Goal: Register for event/course: Sign up to attend an event or enroll in a course

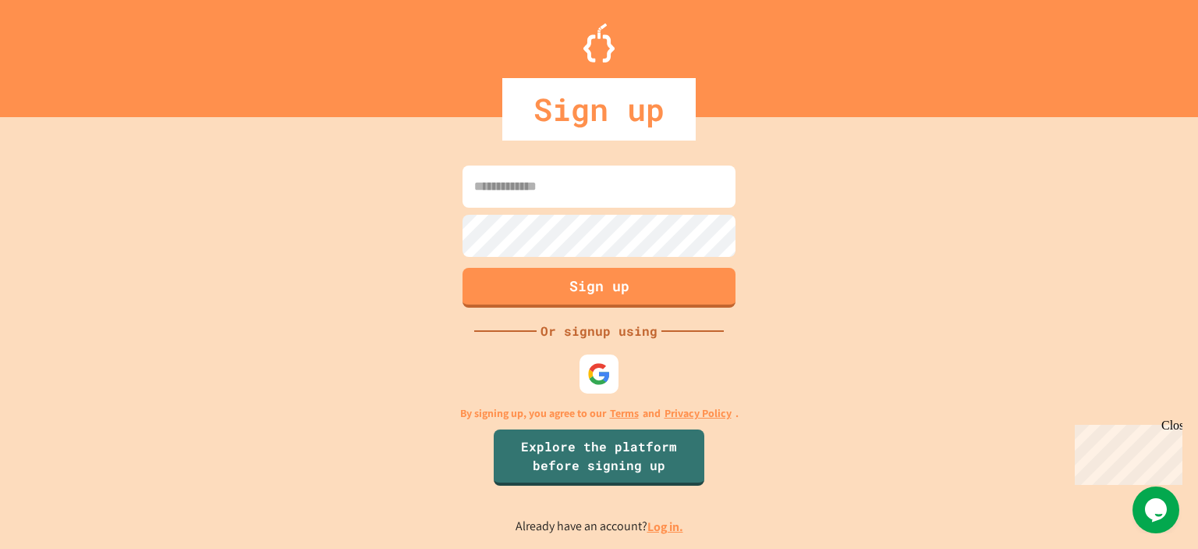
click at [540, 201] on input at bounding box center [599, 186] width 273 height 42
type input "**********"
click at [610, 294] on button "Sign up" at bounding box center [599, 285] width 279 height 41
click at [637, 282] on button "Sign up" at bounding box center [599, 285] width 279 height 41
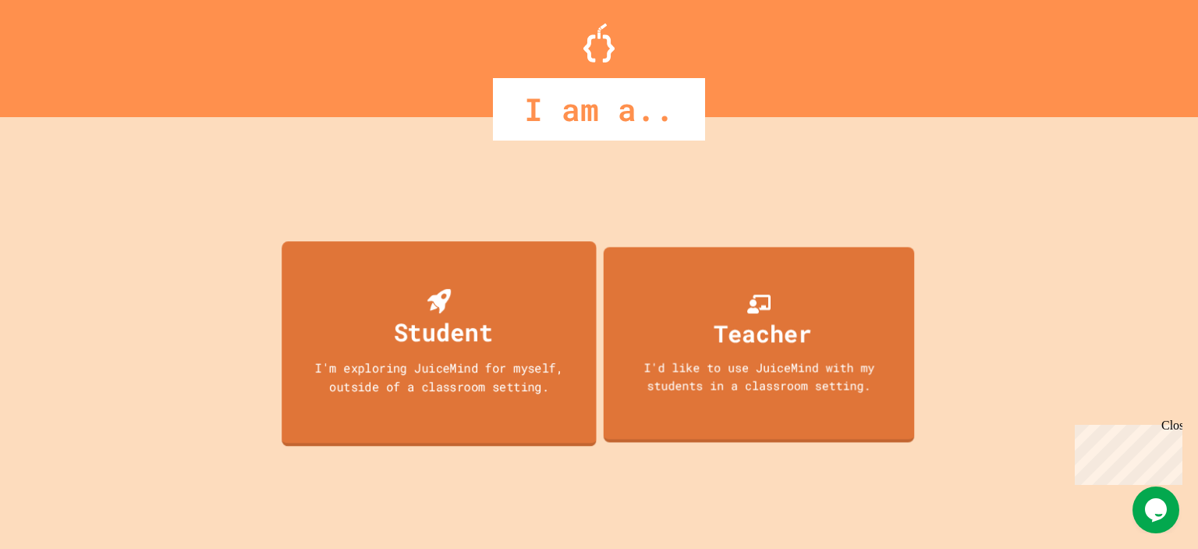
click at [459, 377] on div "I'm exploring JuiceMind for myself, outside of a classroom setting." at bounding box center [438, 376] width 283 height 37
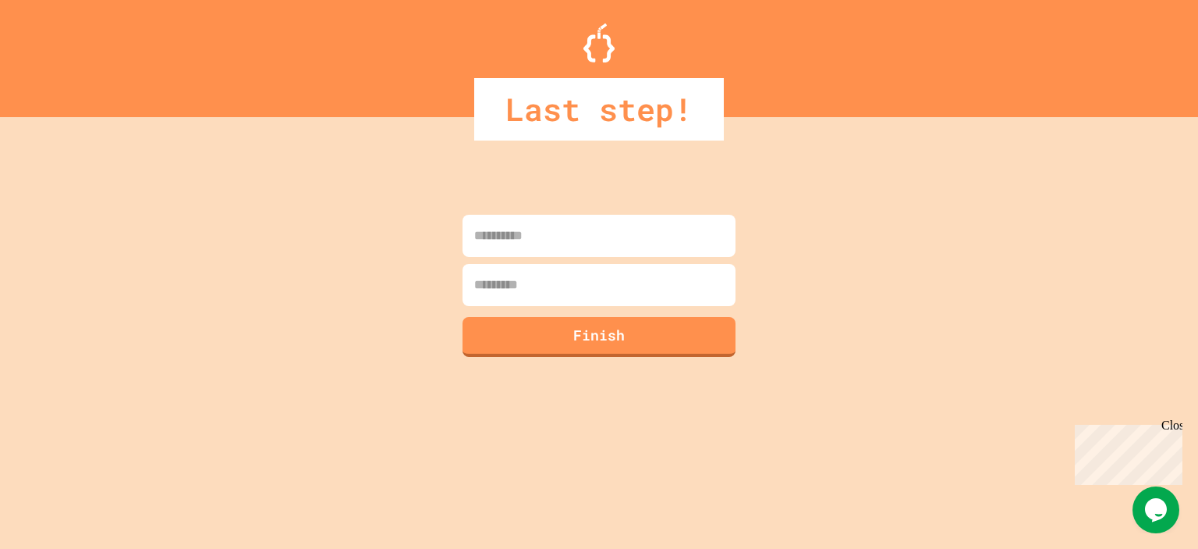
click at [569, 244] on input at bounding box center [599, 236] width 273 height 42
type input "****"
click at [552, 298] on input at bounding box center [599, 285] width 273 height 42
type input "*****"
click at [587, 336] on button "Finish" at bounding box center [599, 334] width 279 height 41
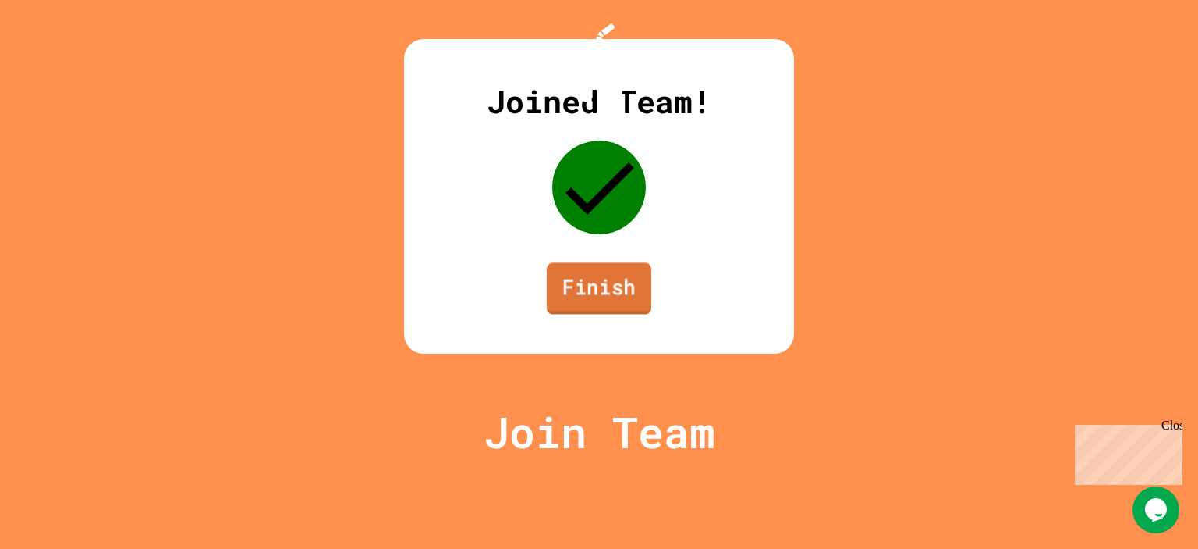
click at [621, 314] on link "Finish" at bounding box center [599, 287] width 105 height 51
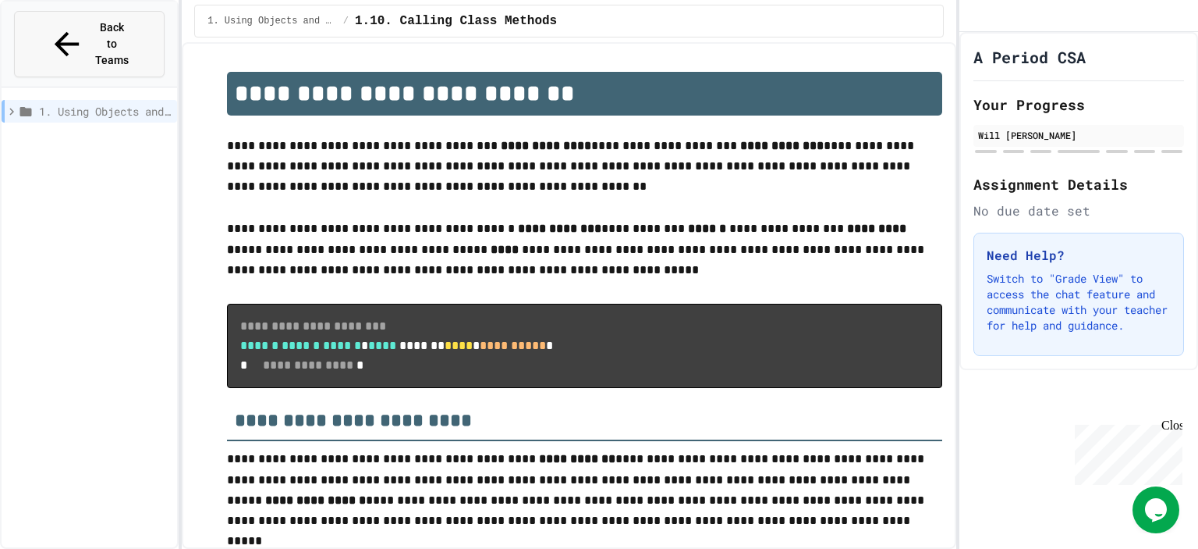
click at [130, 35] on button "Back to Teams" at bounding box center [89, 44] width 151 height 66
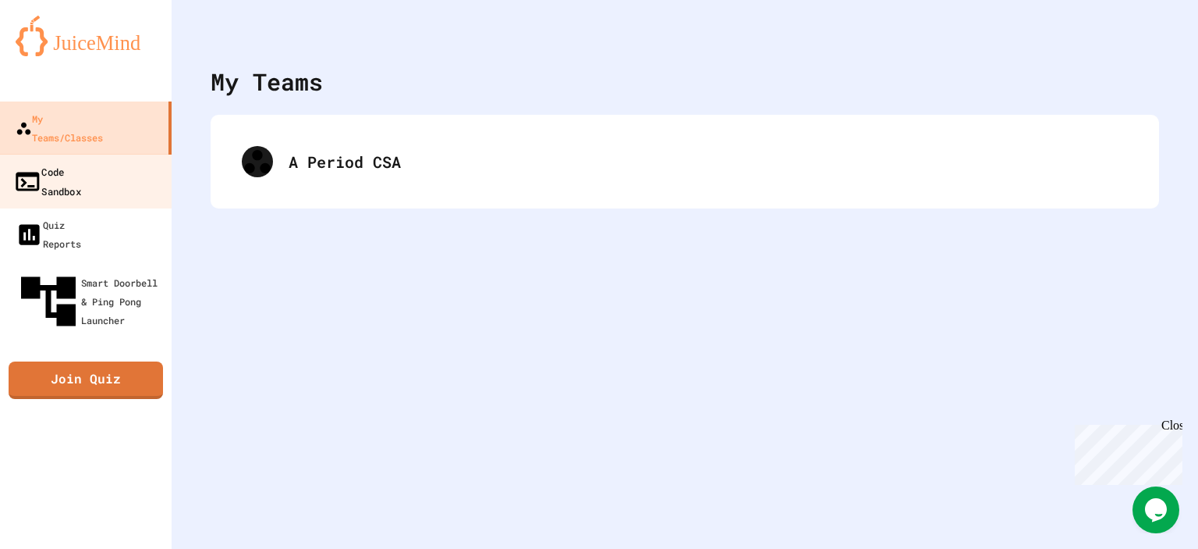
click at [81, 162] on div "Code Sandbox" at bounding box center [47, 181] width 68 height 38
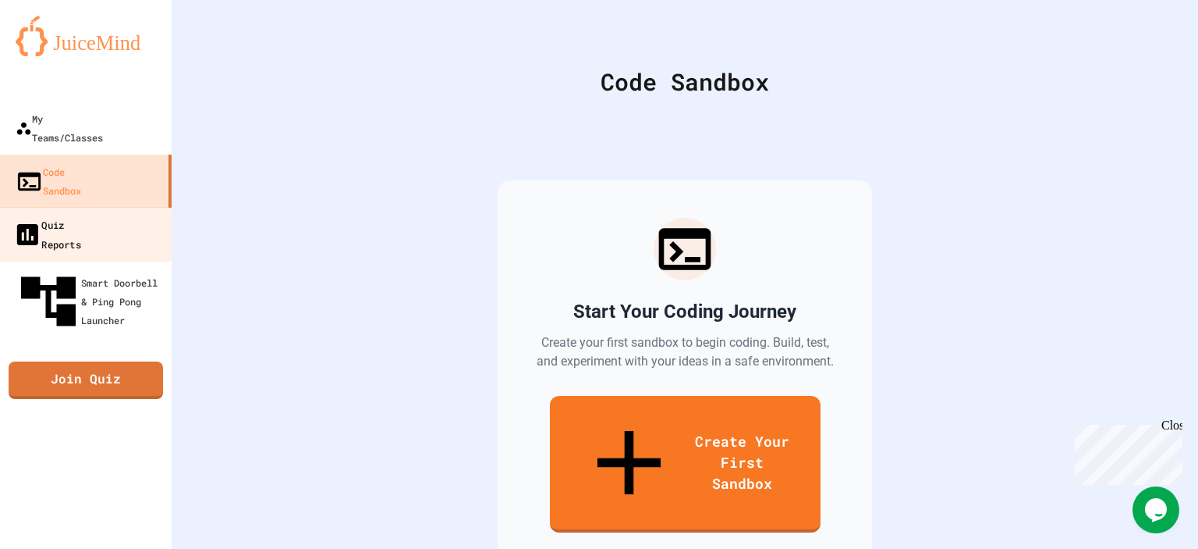
click at [109, 207] on link "Quiz Reports" at bounding box center [86, 234] width 177 height 55
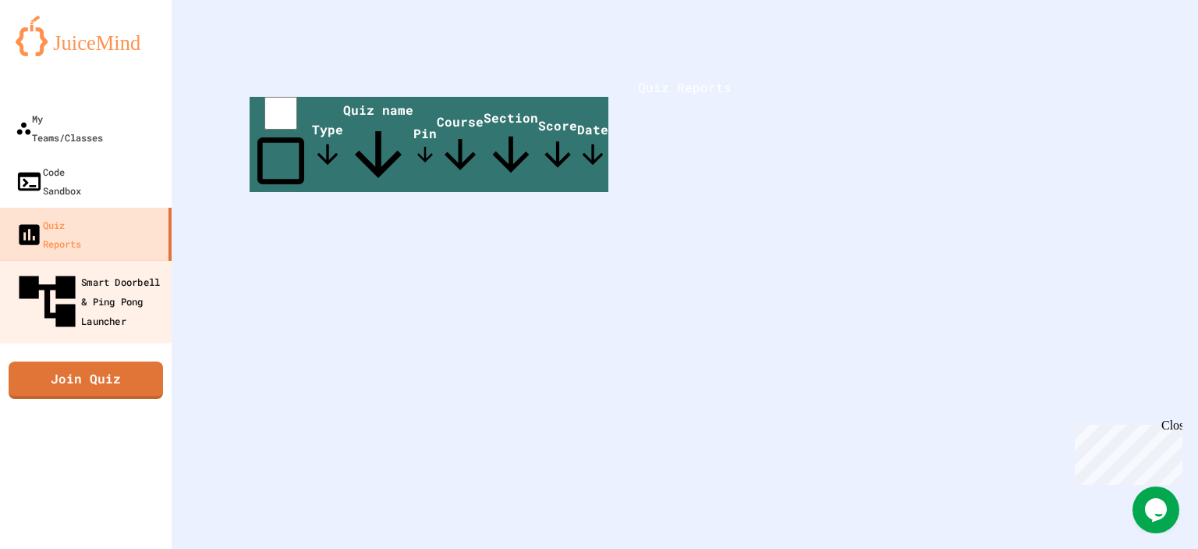
click at [115, 268] on div "Smart Doorbell & Ping Pong Launcher" at bounding box center [90, 302] width 154 height 68
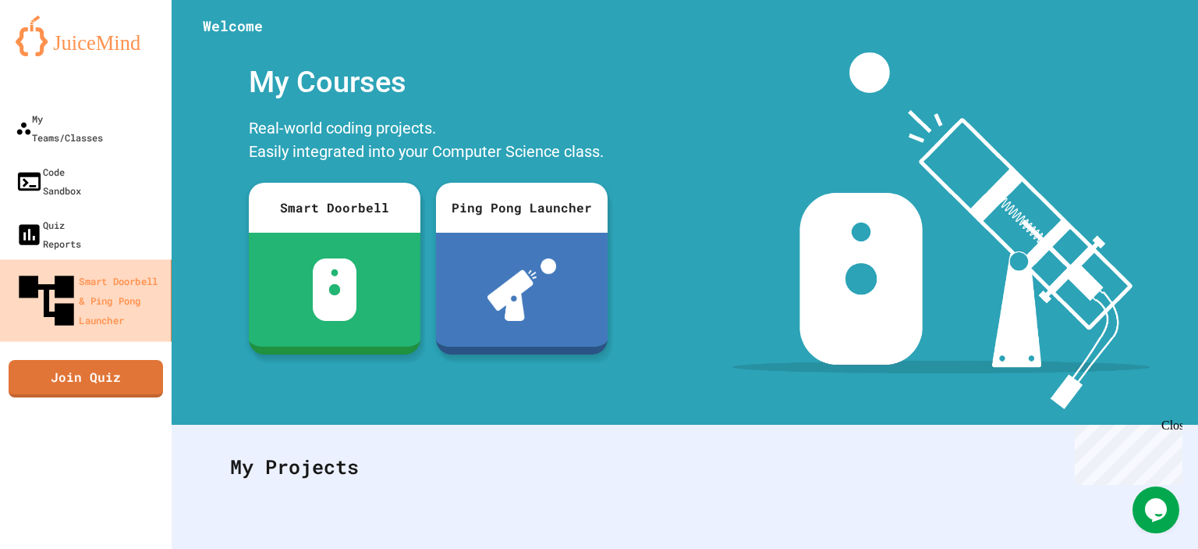
click at [111, 259] on link "Smart Doorbell & Ping Pong Launcher" at bounding box center [86, 300] width 177 height 82
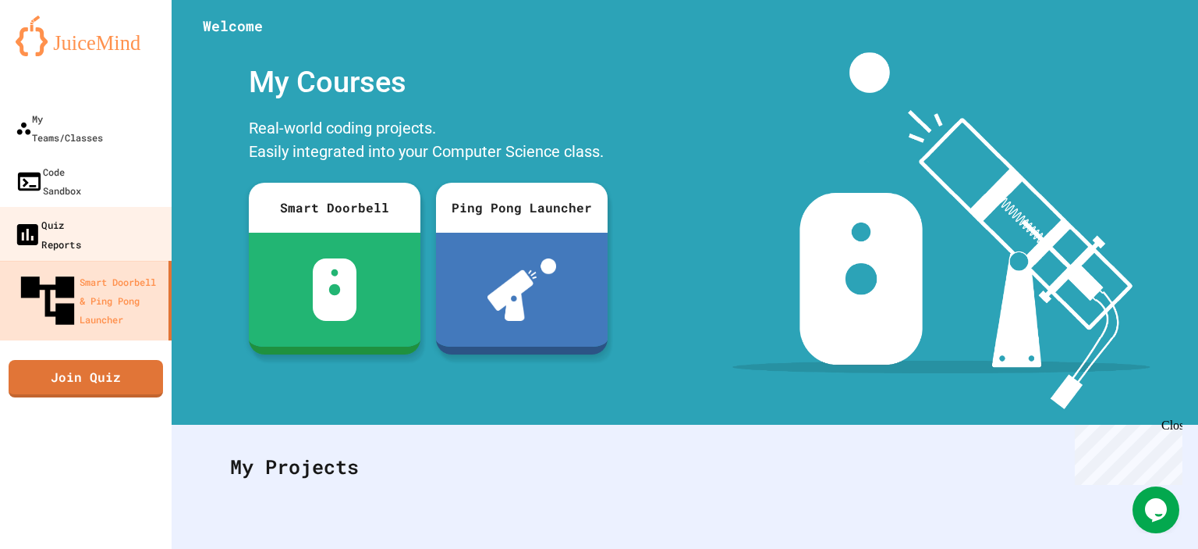
click at [114, 207] on link "Quiz Reports" at bounding box center [86, 234] width 177 height 55
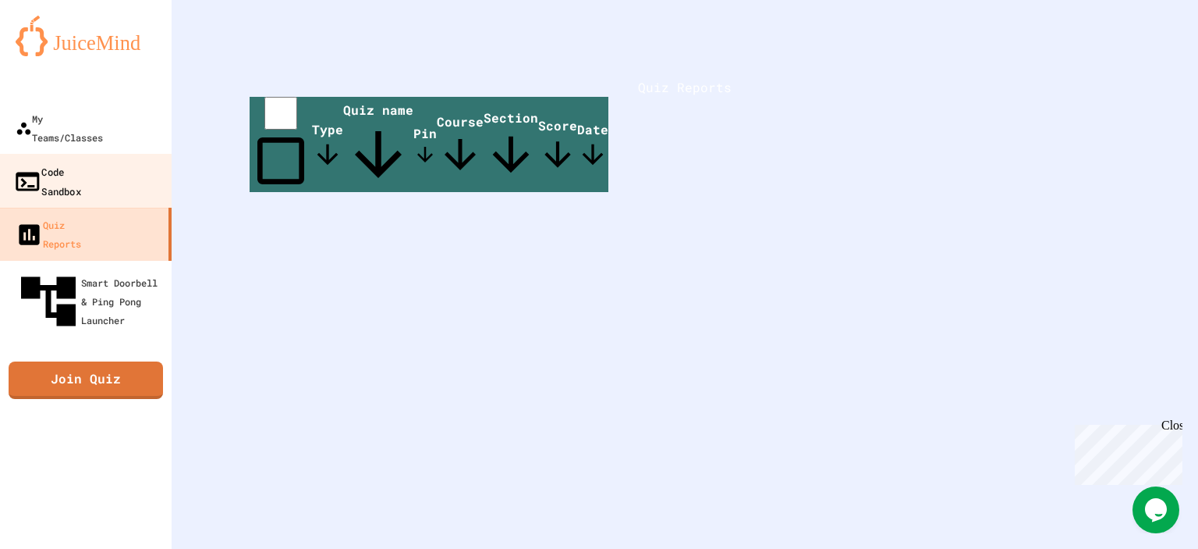
click at [111, 165] on link "Code Sandbox" at bounding box center [86, 181] width 177 height 55
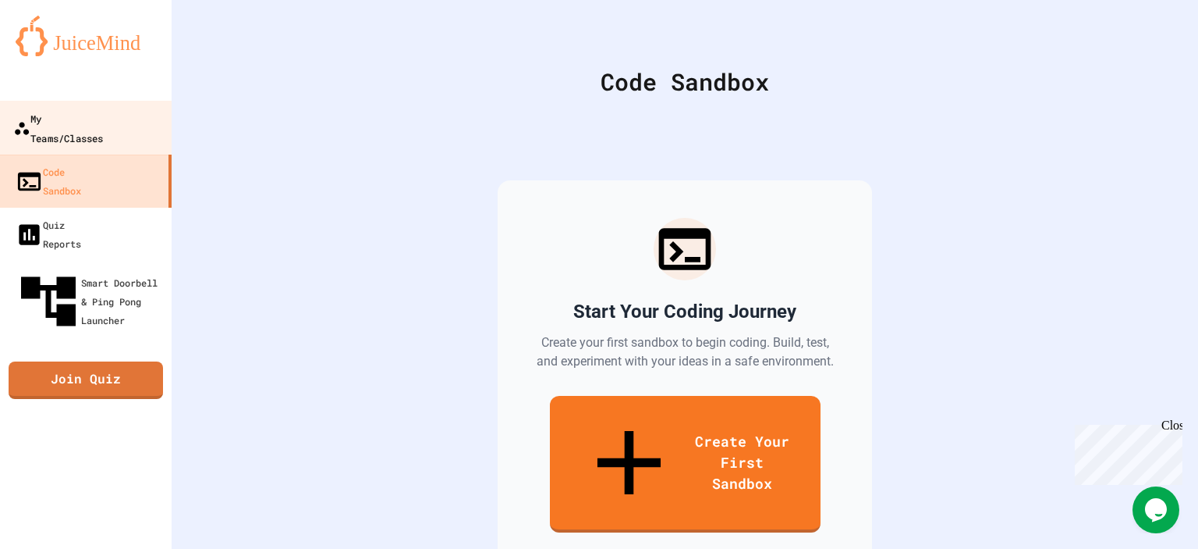
click at [100, 118] on div "My Teams/Classes" at bounding box center [58, 127] width 90 height 38
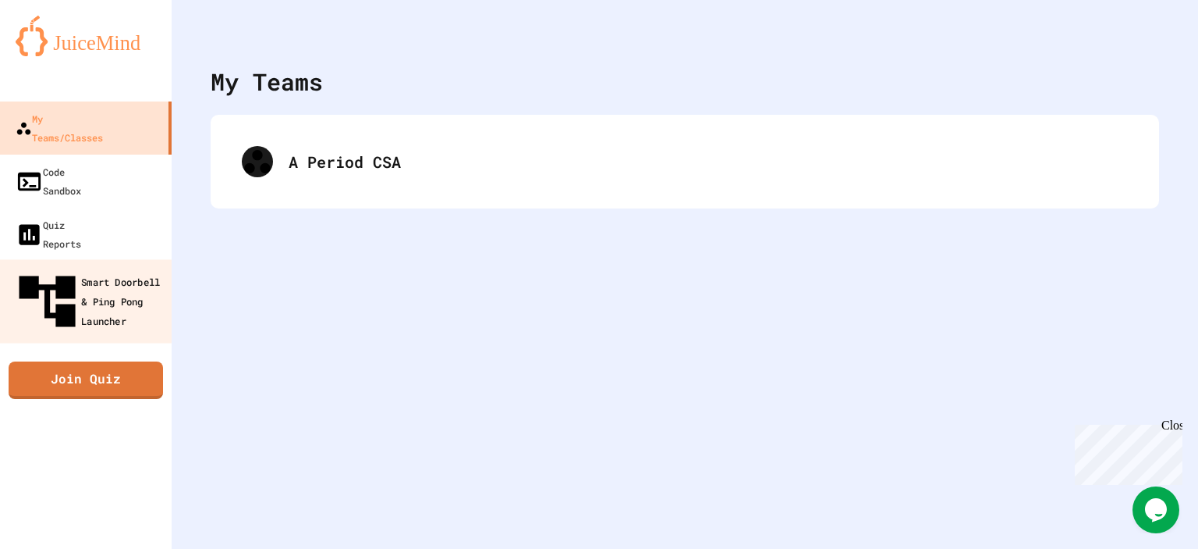
click at [103, 268] on div "Smart Doorbell & Ping Pong Launcher" at bounding box center [90, 302] width 154 height 68
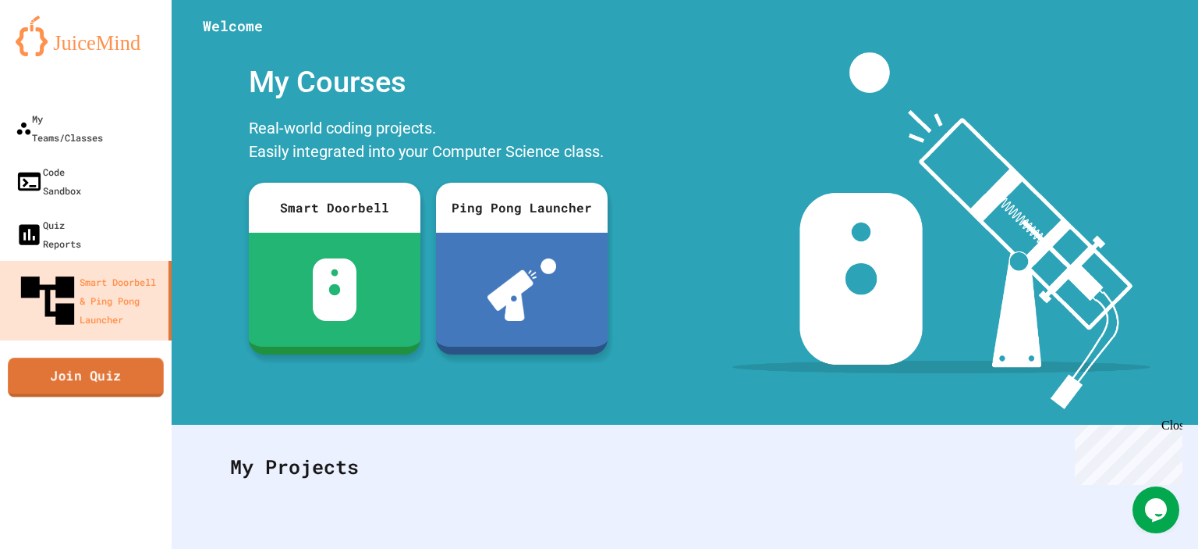
click at [106, 357] on link "Join Quiz" at bounding box center [86, 376] width 156 height 39
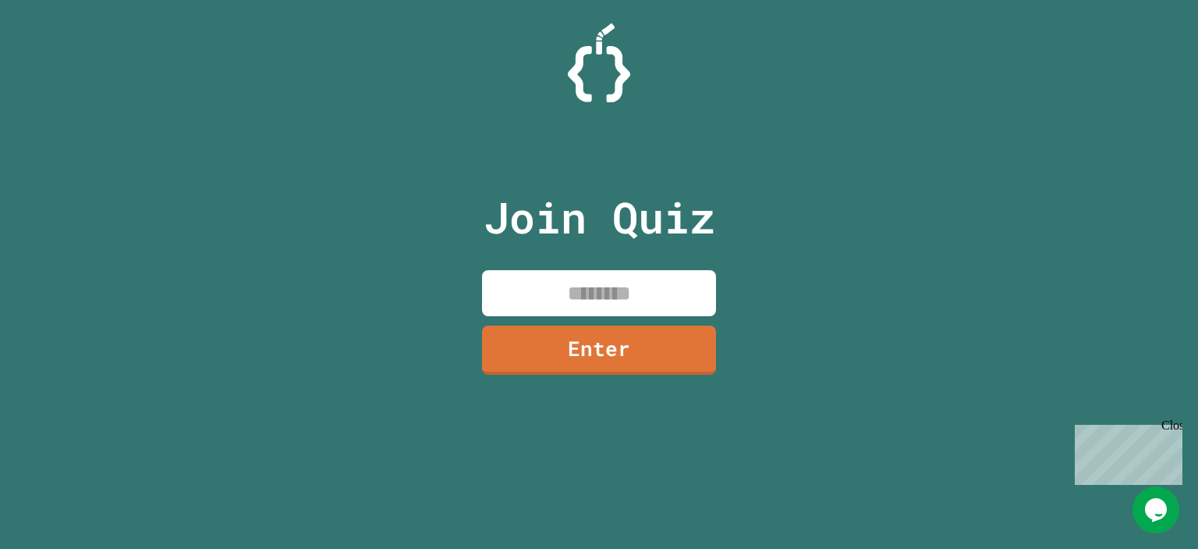
click at [581, 306] on input at bounding box center [599, 293] width 234 height 46
type input "********"
click at [605, 346] on link "Enter" at bounding box center [599, 348] width 236 height 51
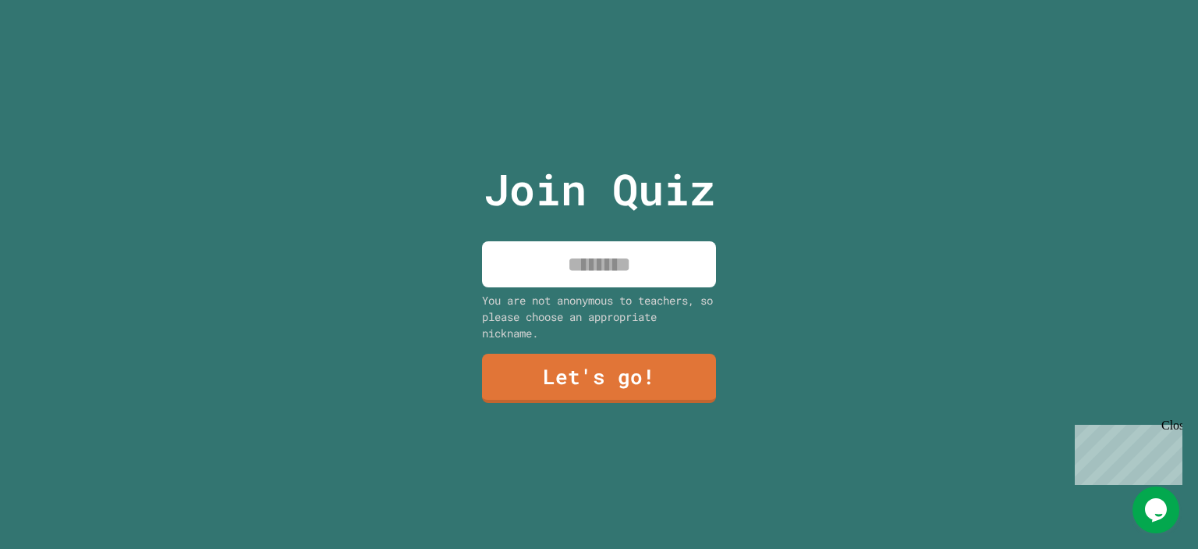
click at [605, 279] on input at bounding box center [599, 264] width 234 height 46
type input "**********"
click at [612, 382] on link "Let's go!" at bounding box center [599, 378] width 236 height 50
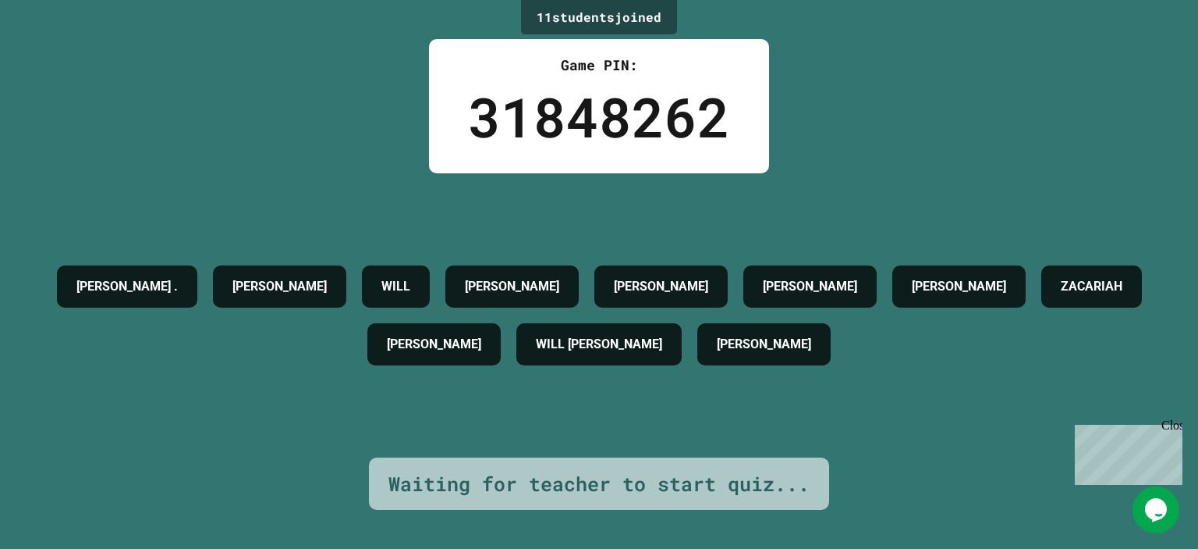
click at [1170, 499] on div "Opens Chat This icon Opens the chat window." at bounding box center [1156, 509] width 47 height 25
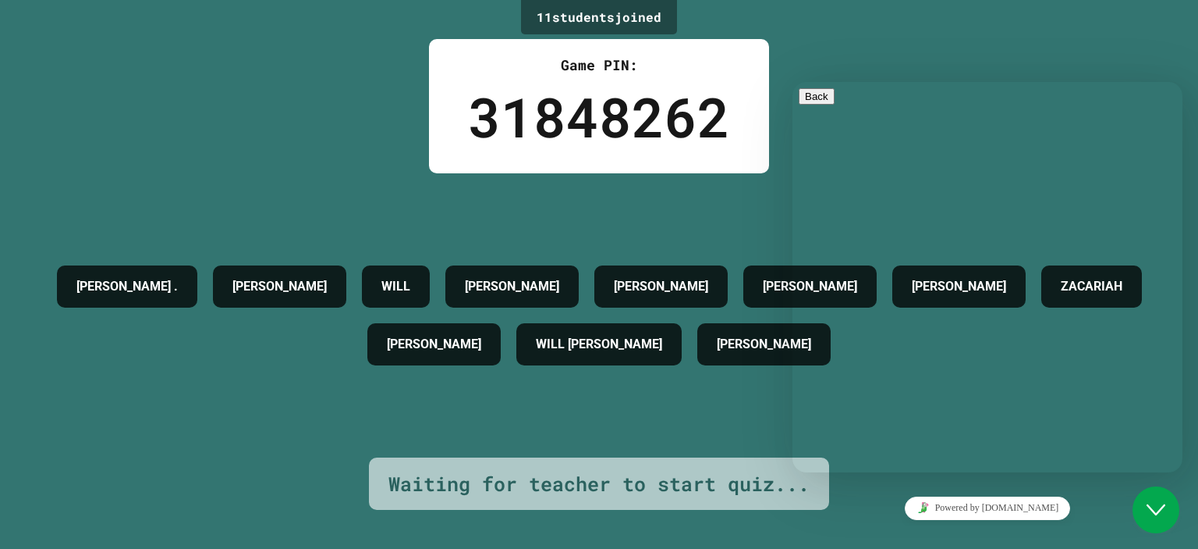
click at [685, 421] on div "[PERSON_NAME] . [PERSON_NAME] WILL [PERSON_NAME] [PERSON_NAME] ZACARIAH [PERSON…" at bounding box center [599, 315] width 1120 height 284
click at [1160, 510] on icon "Chat widget" at bounding box center [1156, 509] width 19 height 11
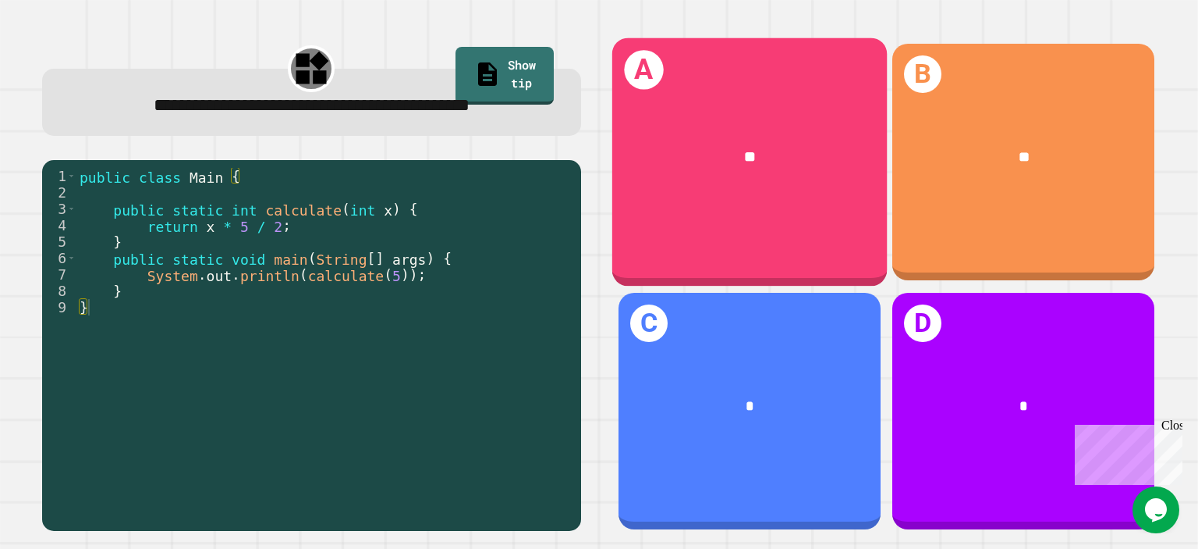
click at [842, 208] on div "A **" at bounding box center [749, 161] width 275 height 248
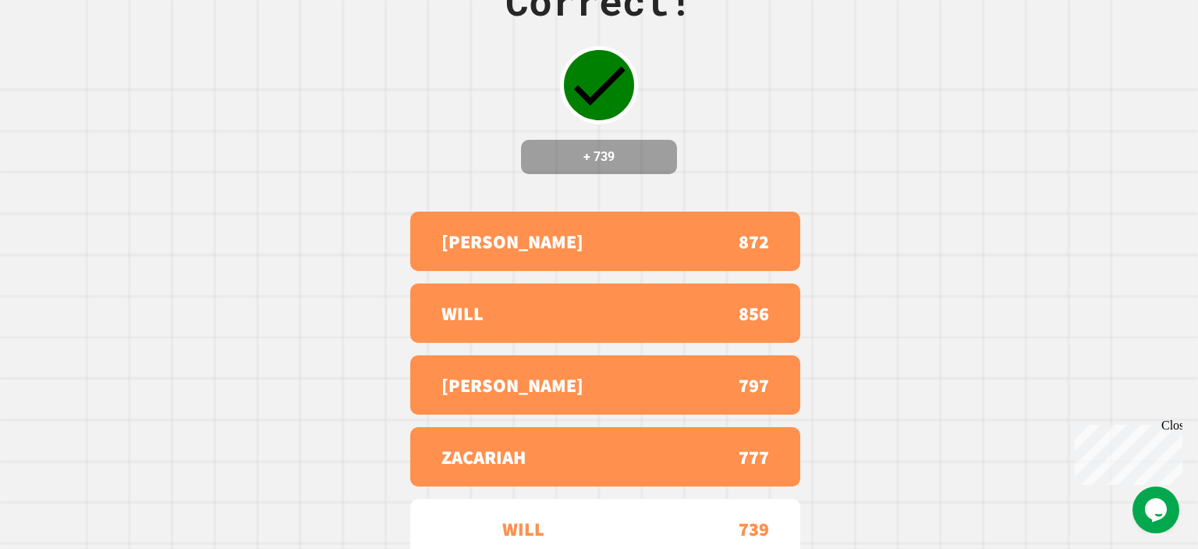
scroll to position [100, 0]
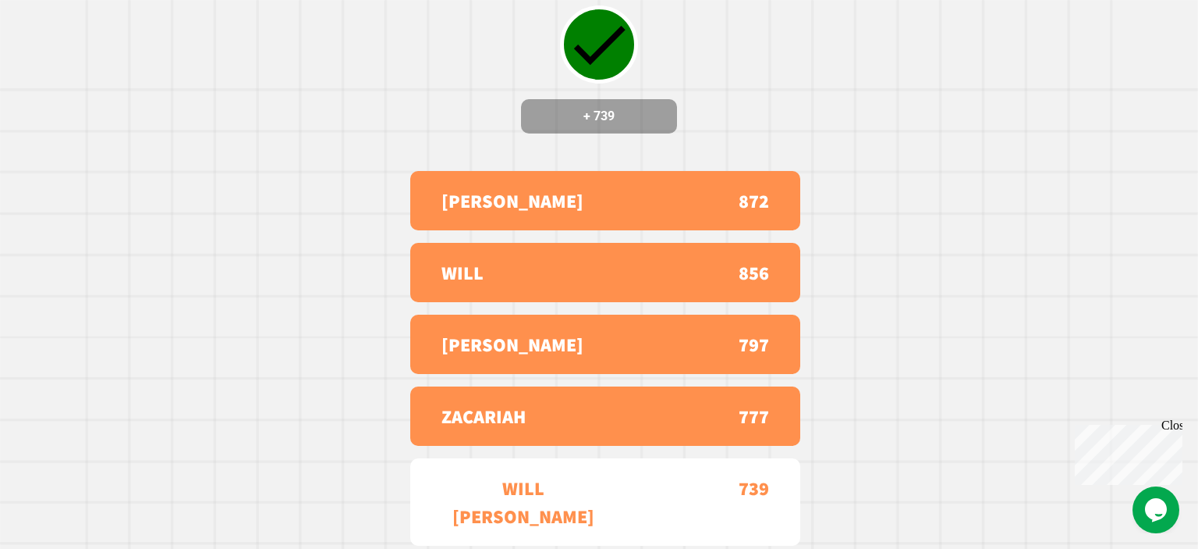
click at [1173, 424] on div "Close" at bounding box center [1172, 428] width 20 height 20
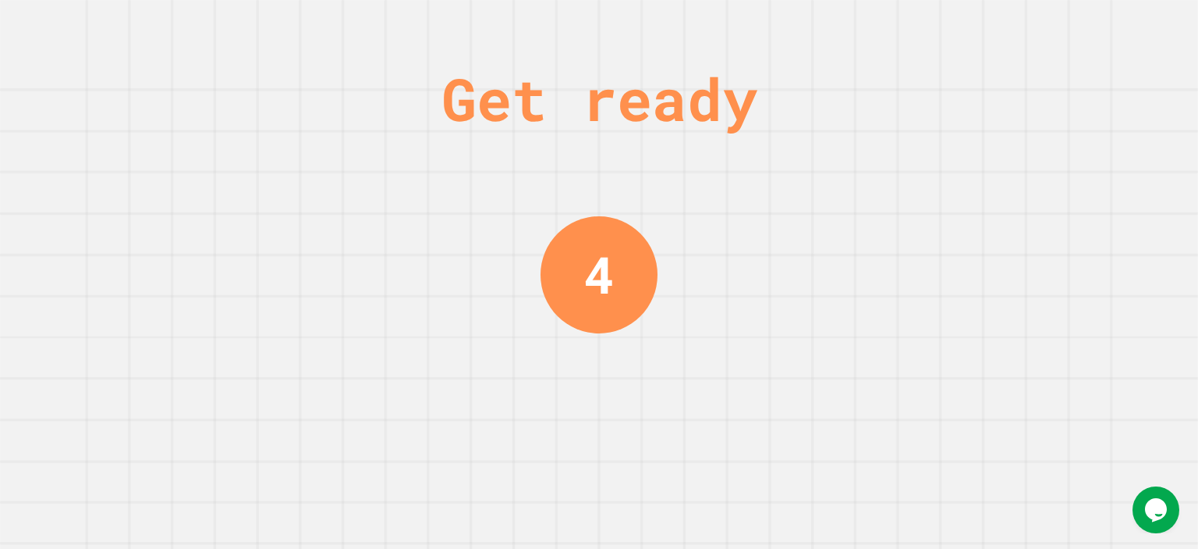
scroll to position [0, 0]
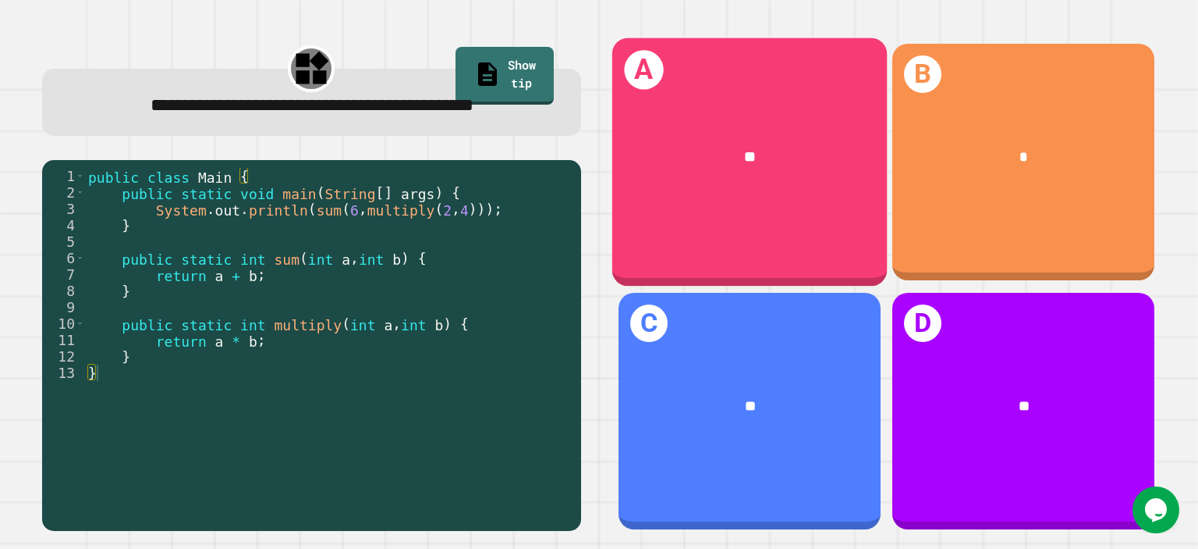
click at [754, 218] on div "A **" at bounding box center [749, 161] width 275 height 248
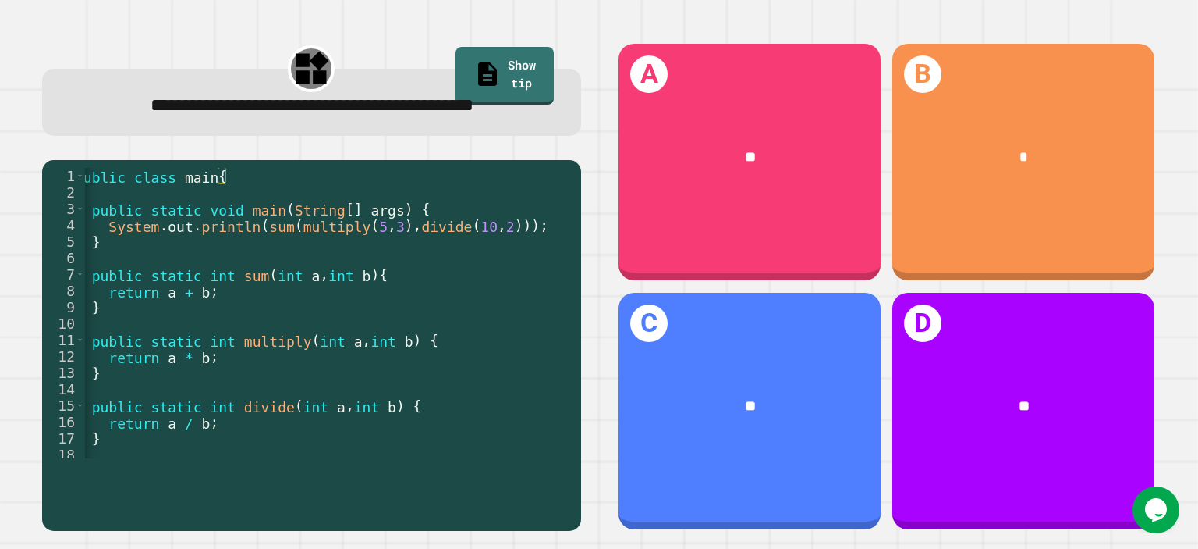
scroll to position [0, 40]
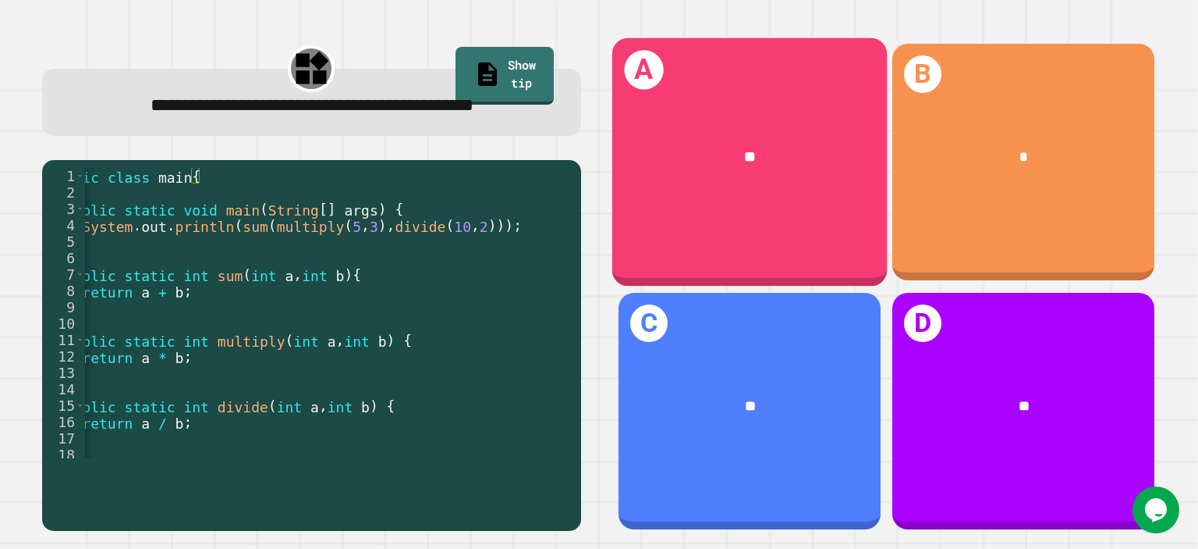
click at [815, 224] on div "A **" at bounding box center [749, 161] width 275 height 248
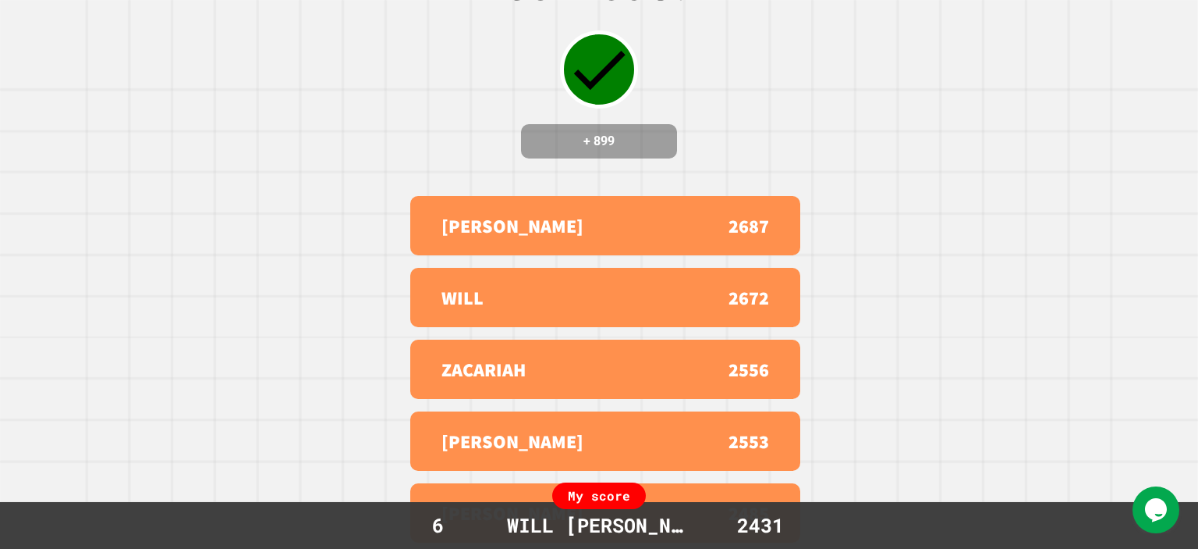
scroll to position [0, 0]
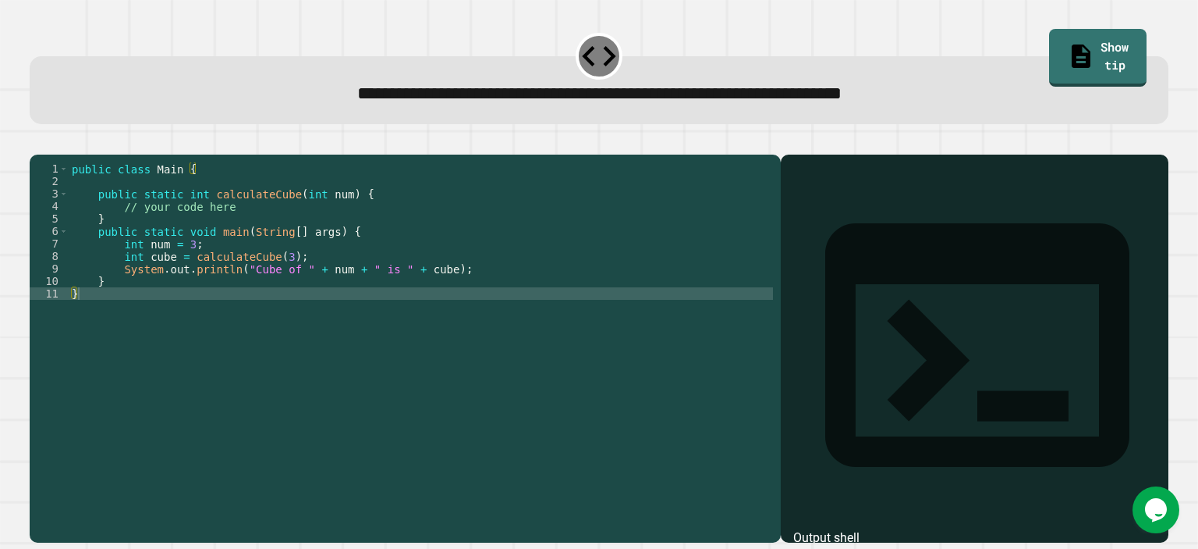
click at [836, 252] on div at bounding box center [974, 371] width 371 height 343
click at [335, 236] on div "public class Main { public static int calculateCube ( int num ) { // your code …" at bounding box center [421, 330] width 705 height 337
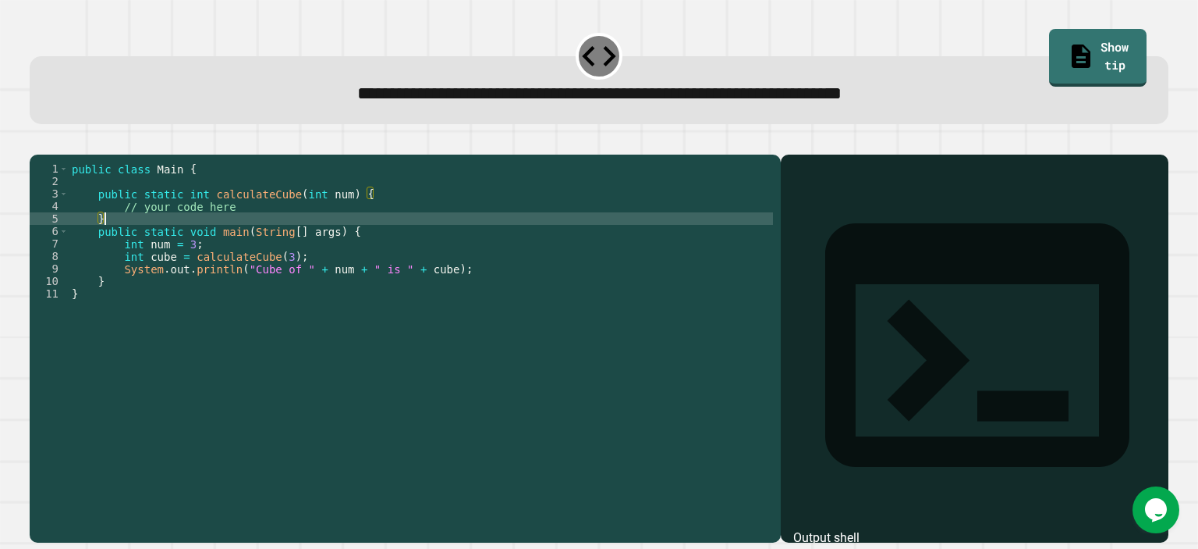
click at [296, 222] on div "public class Main { public static int calculateCube ( int num ) { // your code …" at bounding box center [421, 330] width 705 height 337
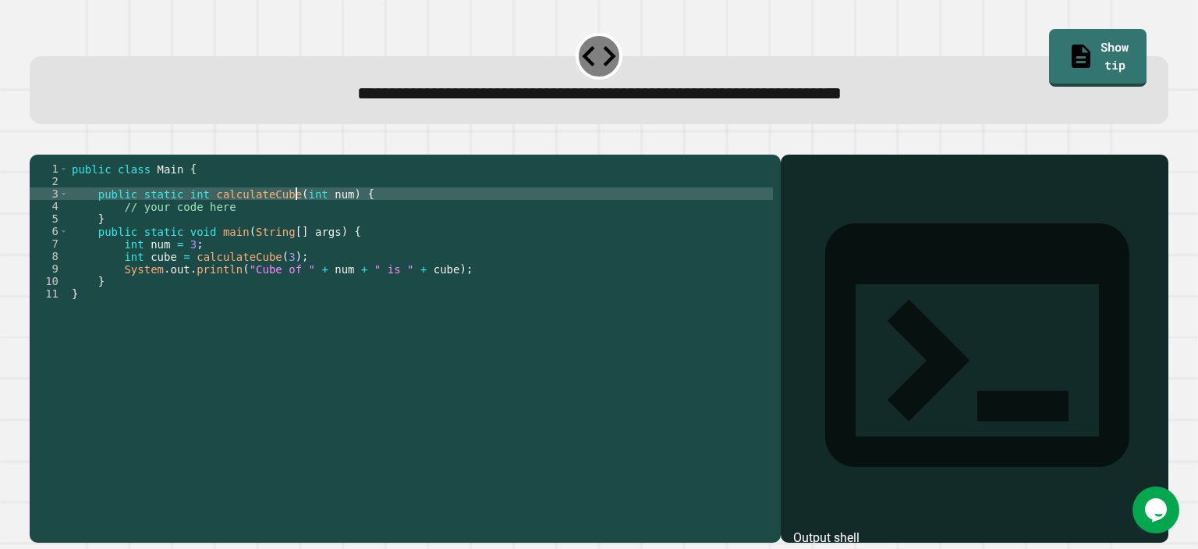
click at [296, 229] on div "public class Main { public static int calculateCube ( int num ) { // your code …" at bounding box center [421, 330] width 705 height 337
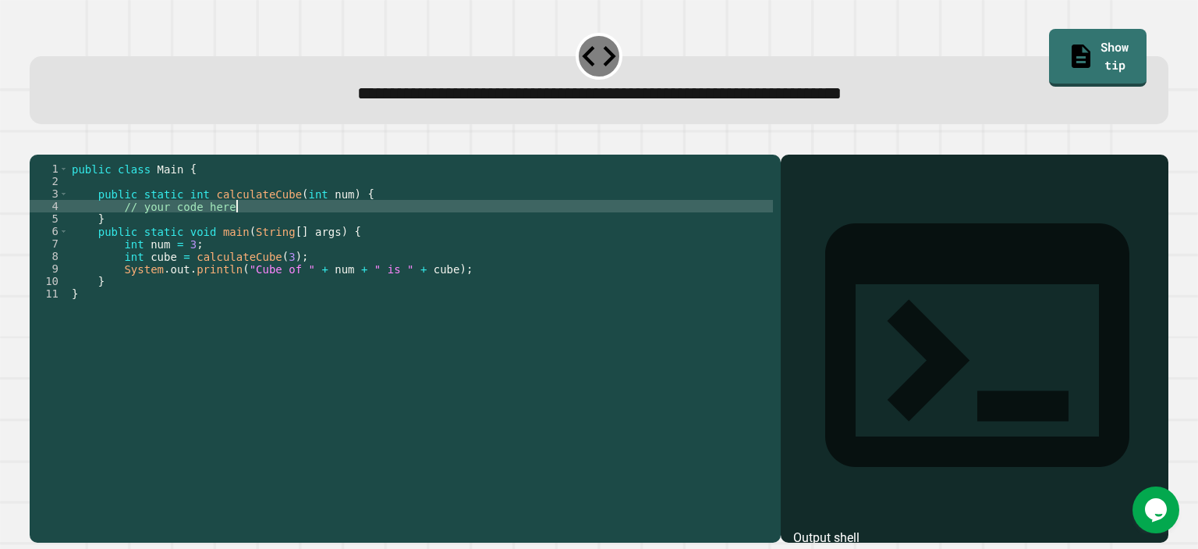
type textarea "**********"
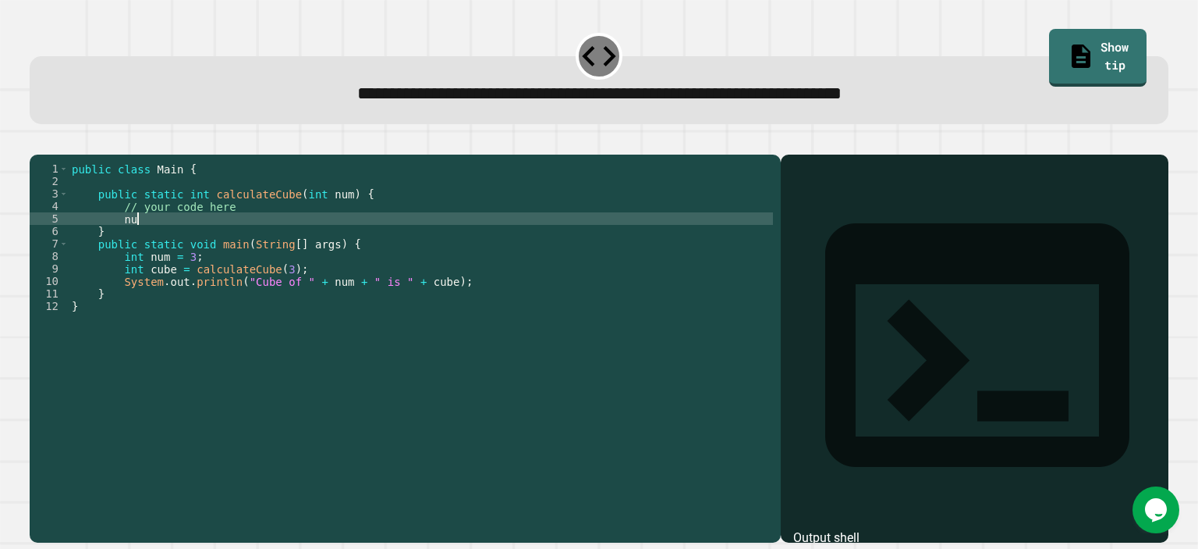
scroll to position [0, 4]
type textarea "*"
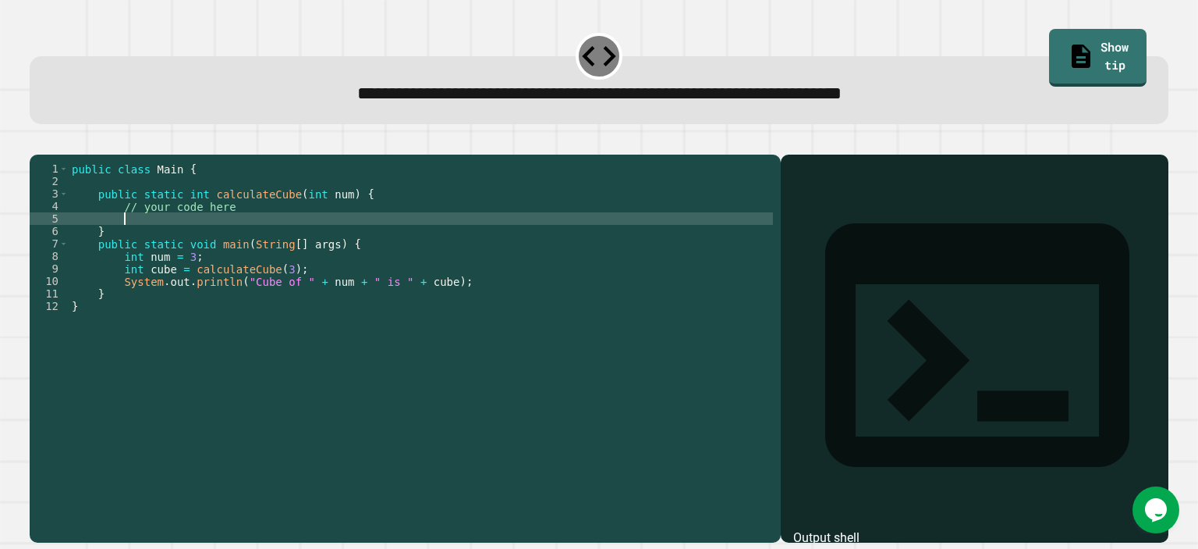
scroll to position [0, 0]
type textarea "*"
type textarea "**********"
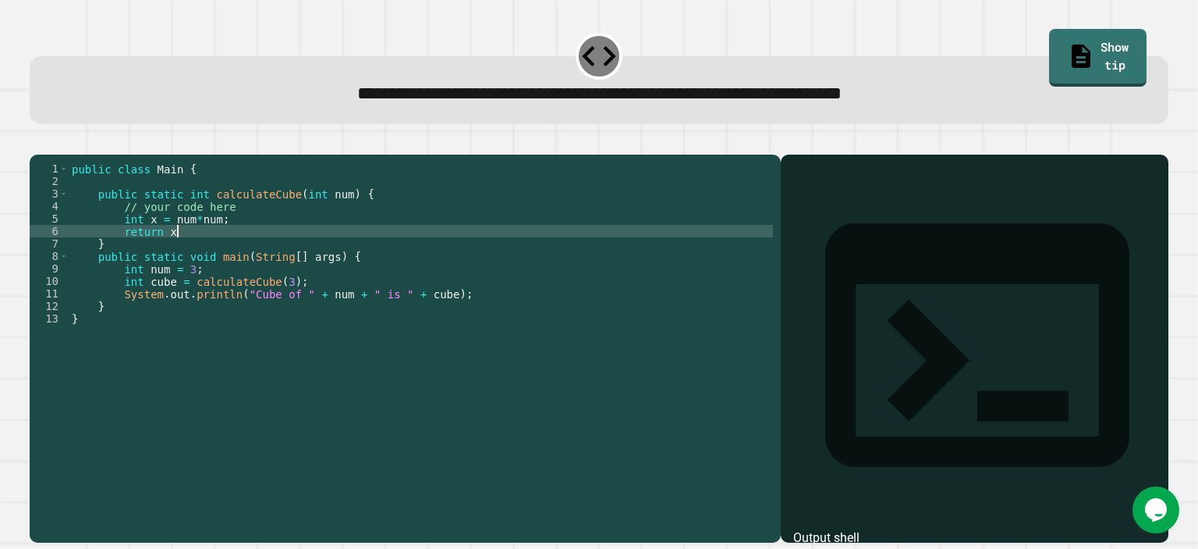
scroll to position [0, 6]
click at [37, 142] on icon "button" at bounding box center [37, 142] width 0 height 0
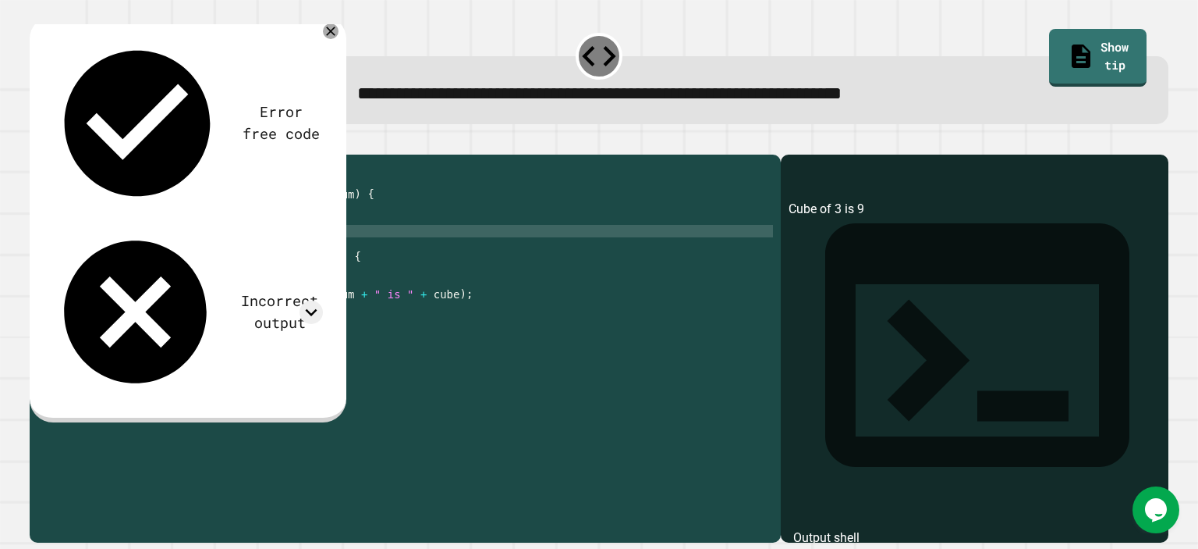
click at [231, 237] on div "public class Main { public static int calculateCube ( int num ) { // your code …" at bounding box center [421, 330] width 705 height 337
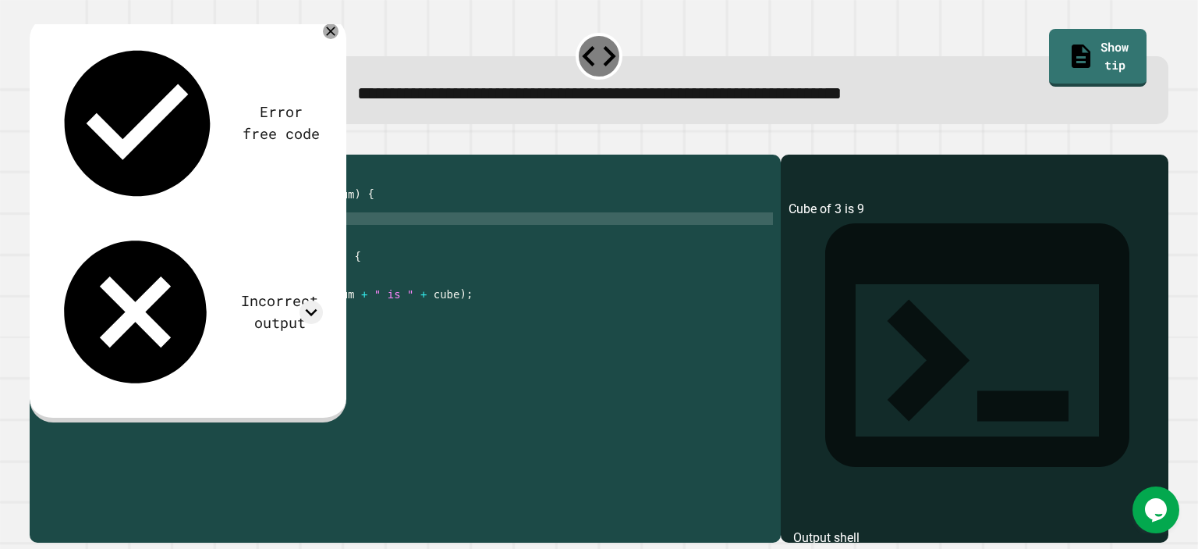
click at [225, 239] on div "public class Main { public static int calculateCube ( int num ) { // your code …" at bounding box center [421, 330] width 705 height 337
click at [37, 142] on icon "button" at bounding box center [37, 142] width 0 height 0
click at [197, 237] on div "public class Main { public static int calculateCube ( int num ) { // your code …" at bounding box center [421, 330] width 705 height 337
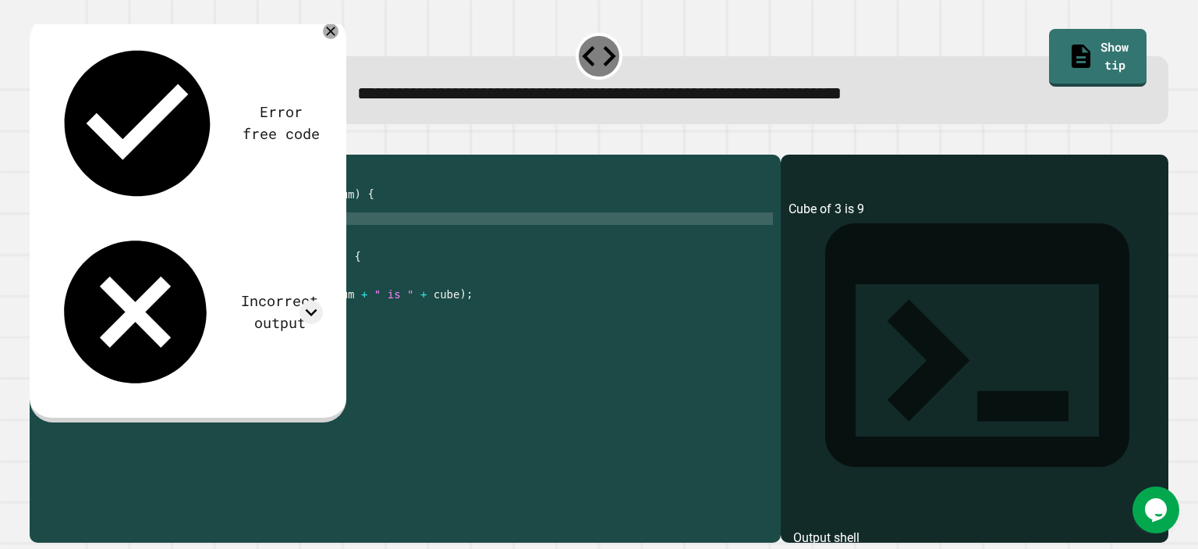
type textarea "**********"
click at [37, 142] on button "button" at bounding box center [37, 142] width 0 height 0
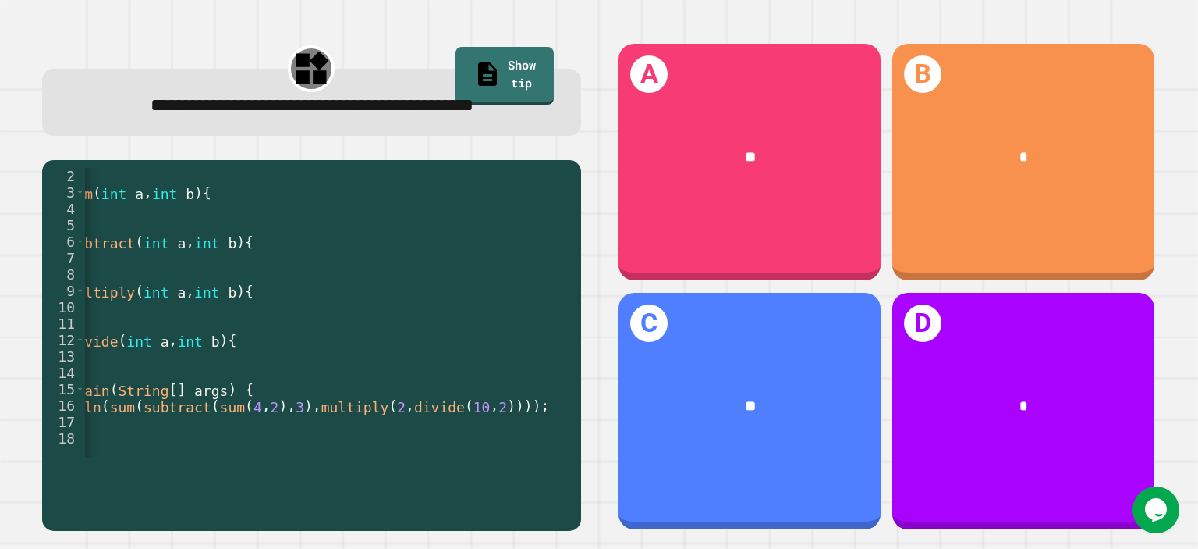
scroll to position [0, 251]
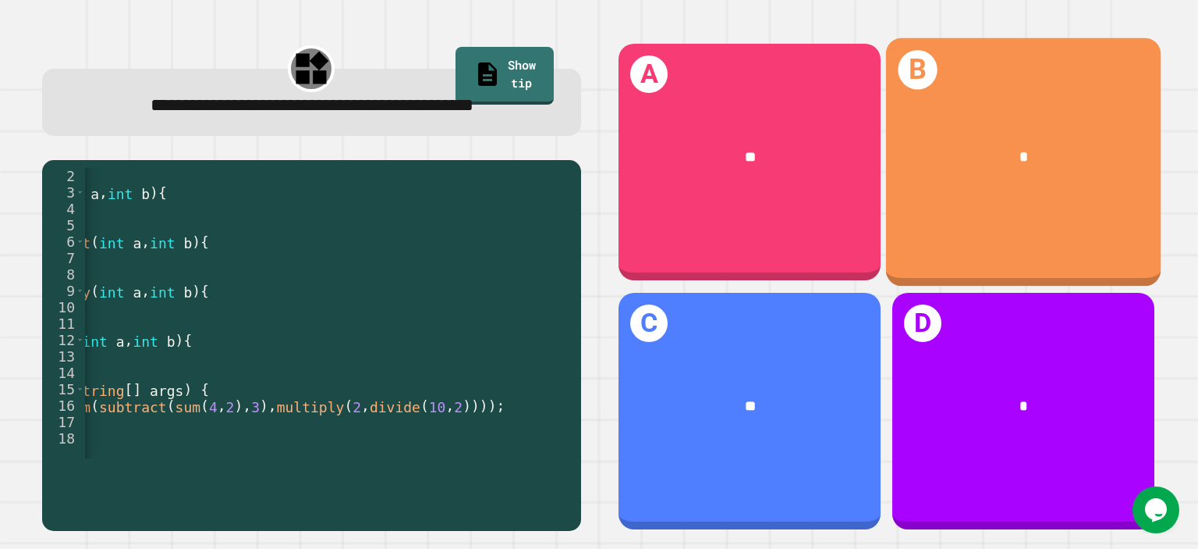
click at [1021, 207] on div "B *" at bounding box center [1023, 161] width 275 height 248
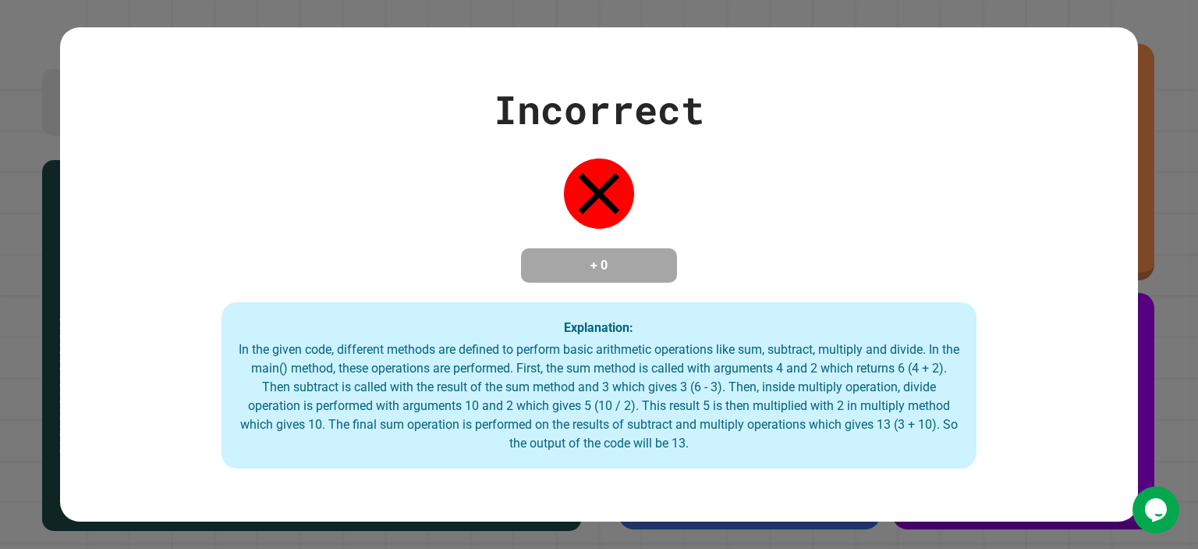
click at [766, 452] on div "In the given code, different methods are defined to perform basic arithmetic op…" at bounding box center [599, 396] width 724 height 112
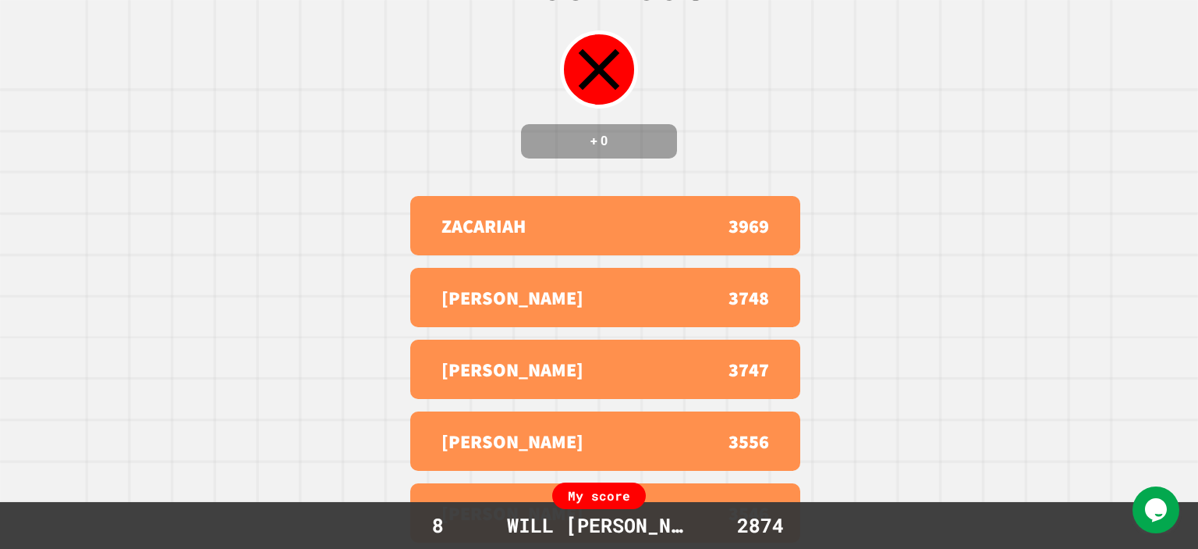
scroll to position [0, 0]
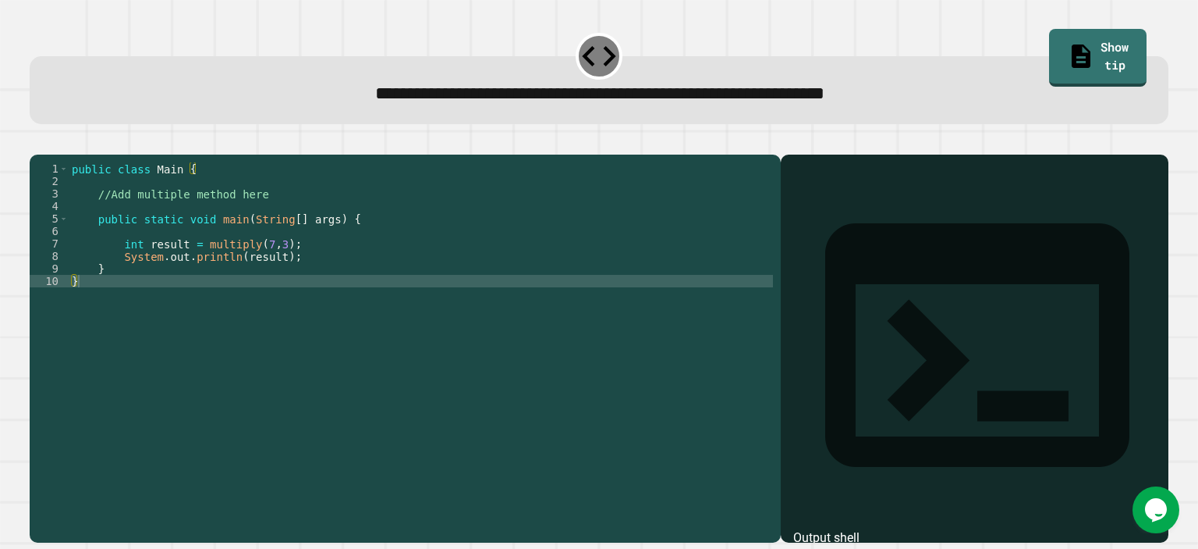
click at [188, 221] on div "public class Main { //Add multiple method here public static void main ( String…" at bounding box center [421, 330] width 705 height 337
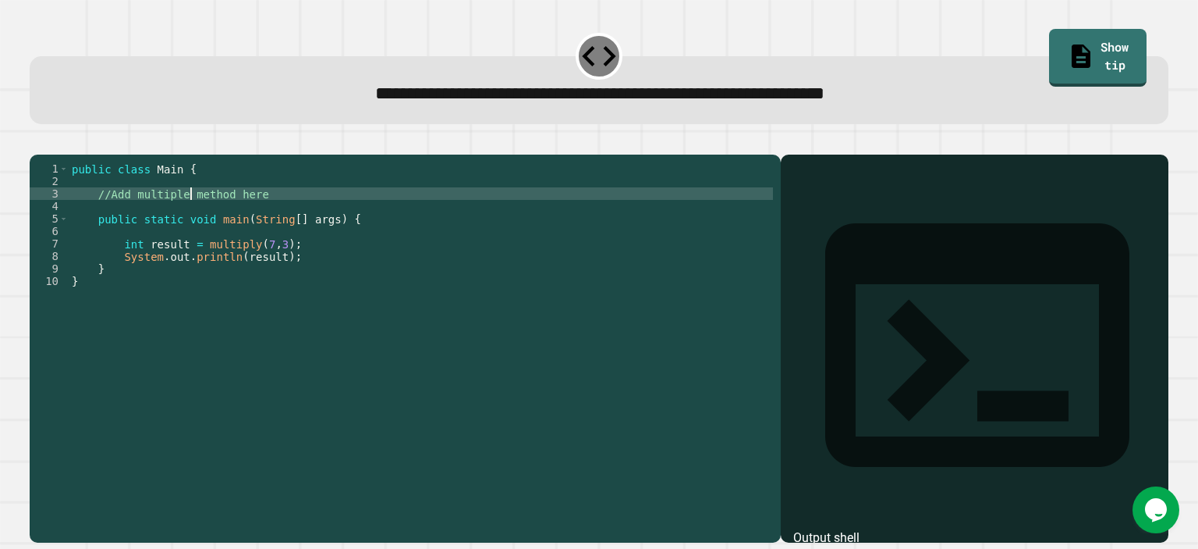
click at [249, 229] on div "public class Main { //Add multiple method here public static void main ( String…" at bounding box center [421, 330] width 705 height 337
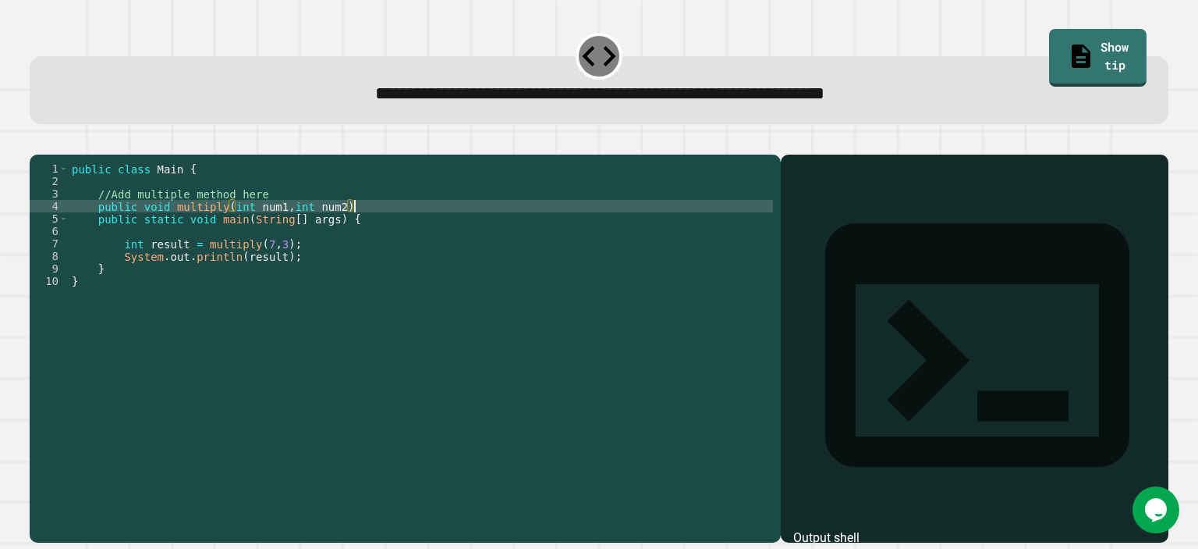
scroll to position [0, 20]
type textarea "**********"
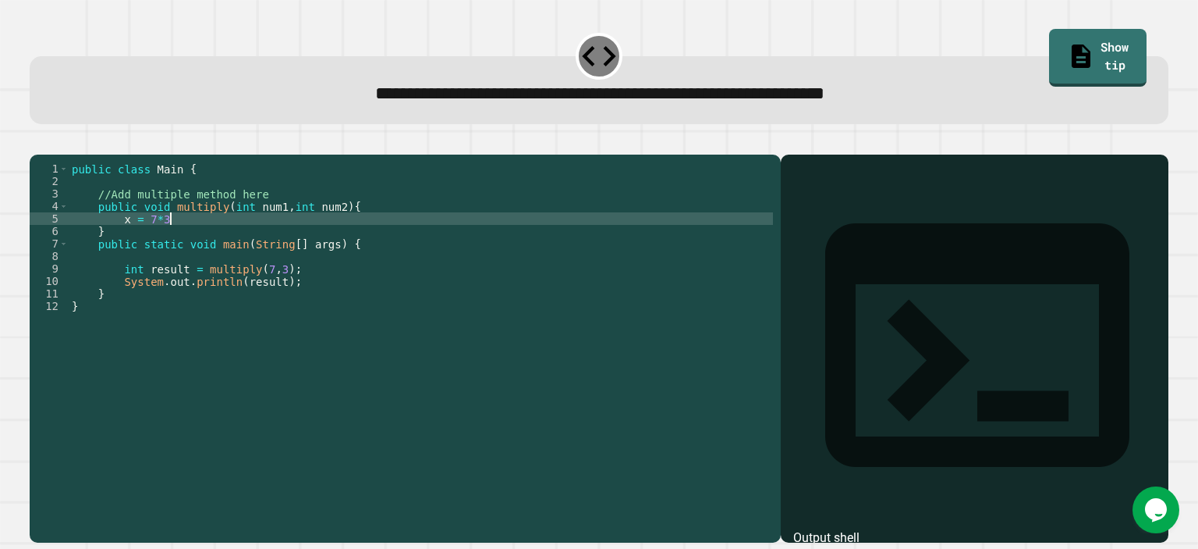
scroll to position [0, 6]
type textarea "********"
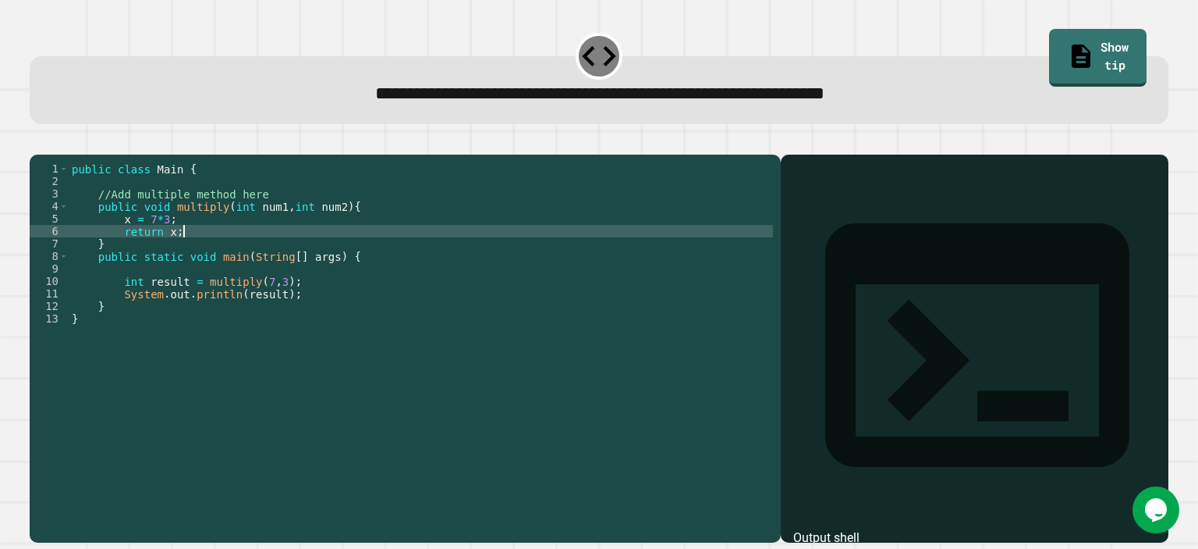
click at [37, 142] on button "button" at bounding box center [37, 142] width 0 height 0
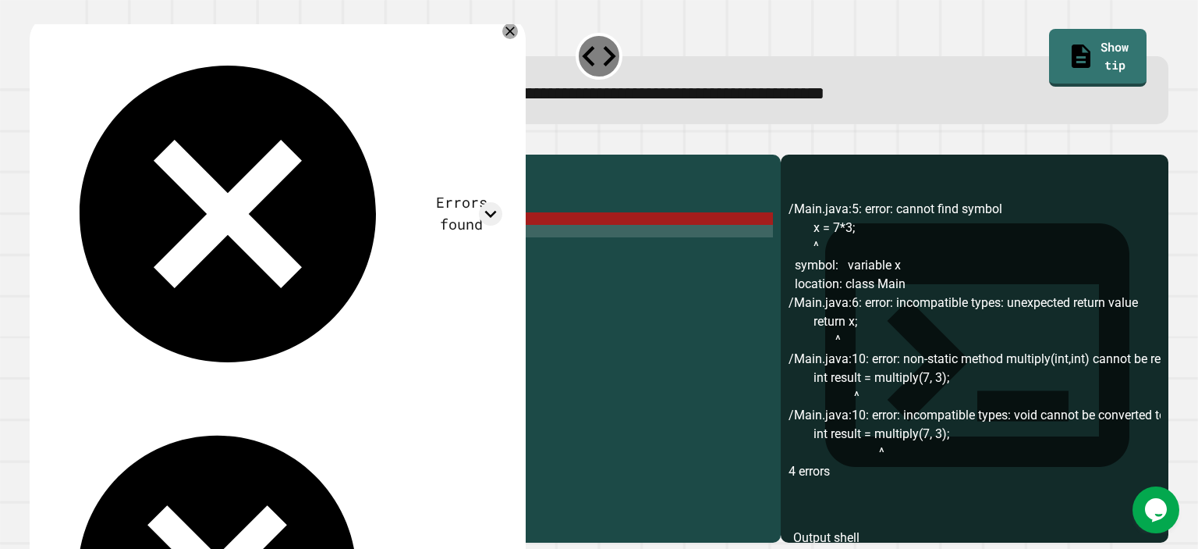
click at [169, 236] on div "public class Main { //Add multiple method here public void multiply ( int num1 …" at bounding box center [421, 330] width 705 height 337
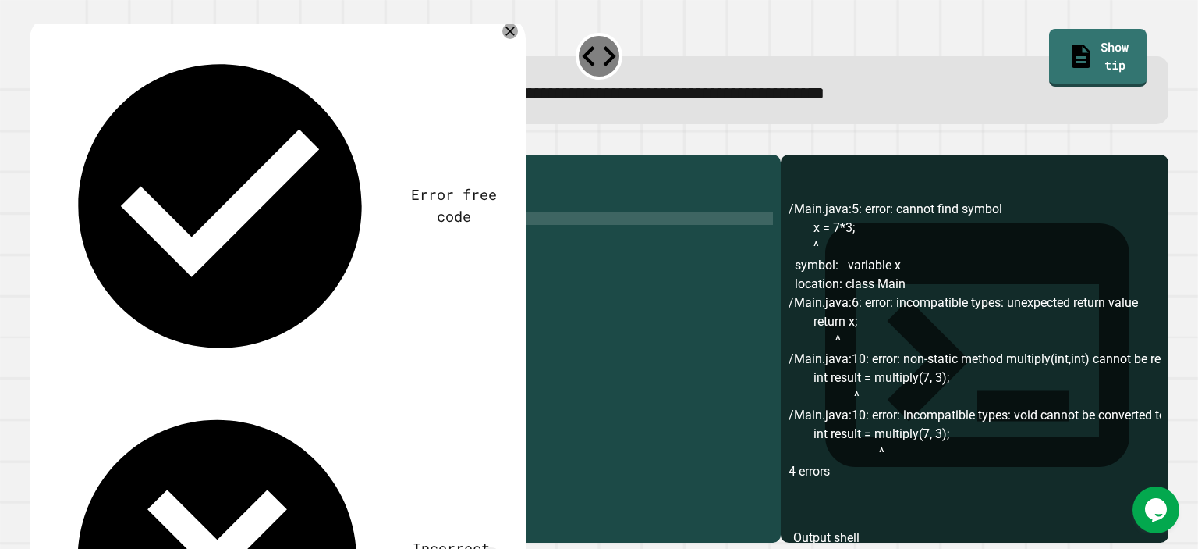
scroll to position [0, 9]
click at [37, 142] on button "button" at bounding box center [37, 142] width 0 height 0
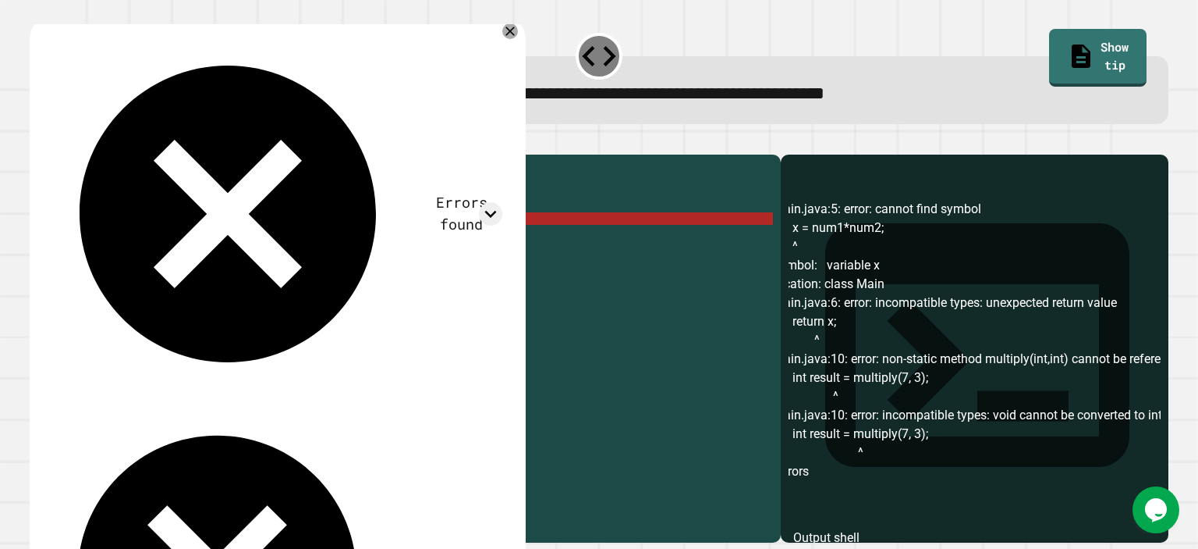
scroll to position [0, 0]
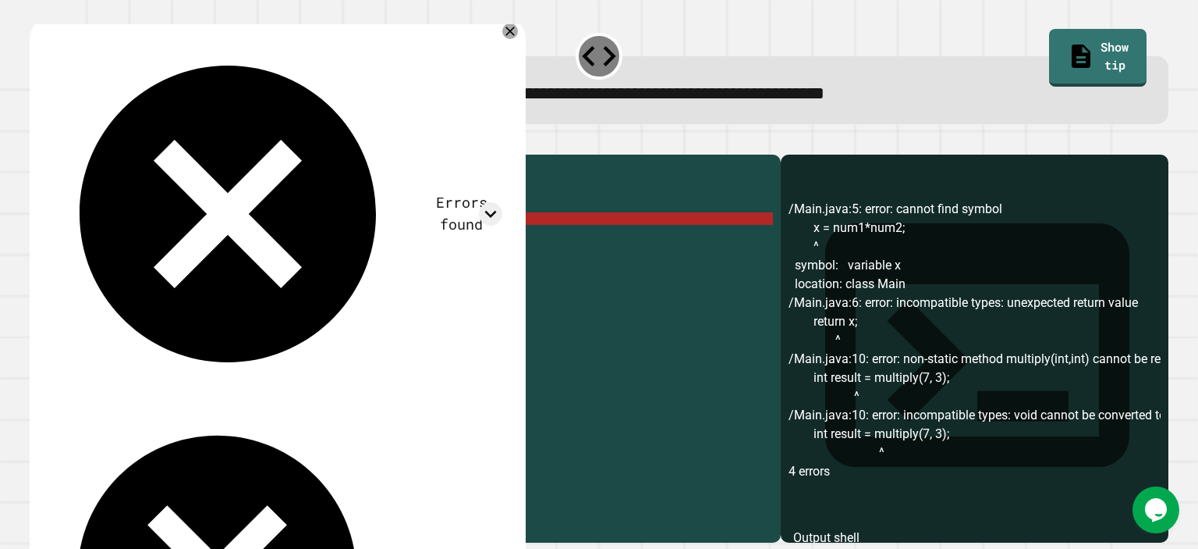
click at [122, 242] on div "public class Main { //Add multiple method here public void multiply ( int num1 …" at bounding box center [421, 330] width 705 height 337
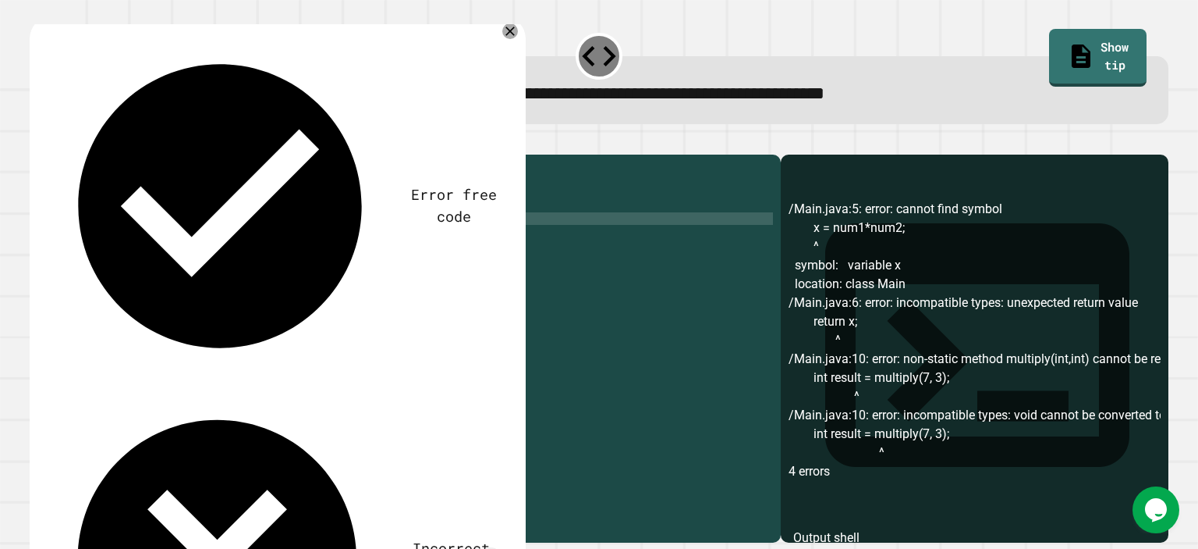
scroll to position [0, 5]
click at [37, 142] on icon "button" at bounding box center [37, 142] width 0 height 0
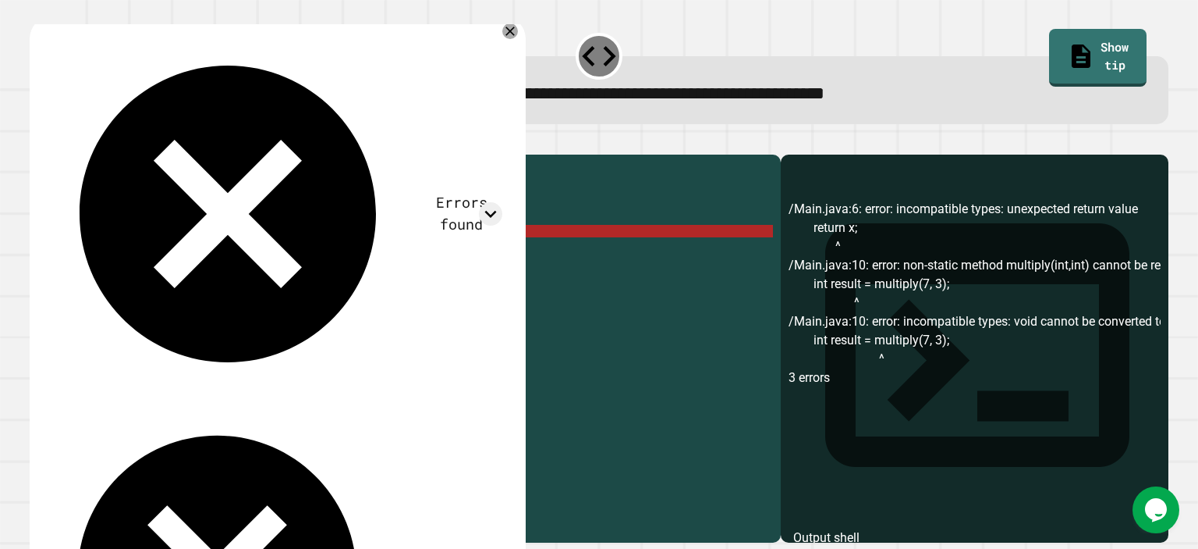
click at [172, 250] on div "public class Main { //Add multiple method here public void multiply ( int num1 …" at bounding box center [421, 330] width 705 height 337
click at [177, 250] on div "public class Main { //Add multiple method here public void multiply ( int num1 …" at bounding box center [421, 330] width 705 height 337
click at [286, 226] on div "public class Main { //Add multiple method here public void multiply ( int num1 …" at bounding box center [421, 330] width 705 height 337
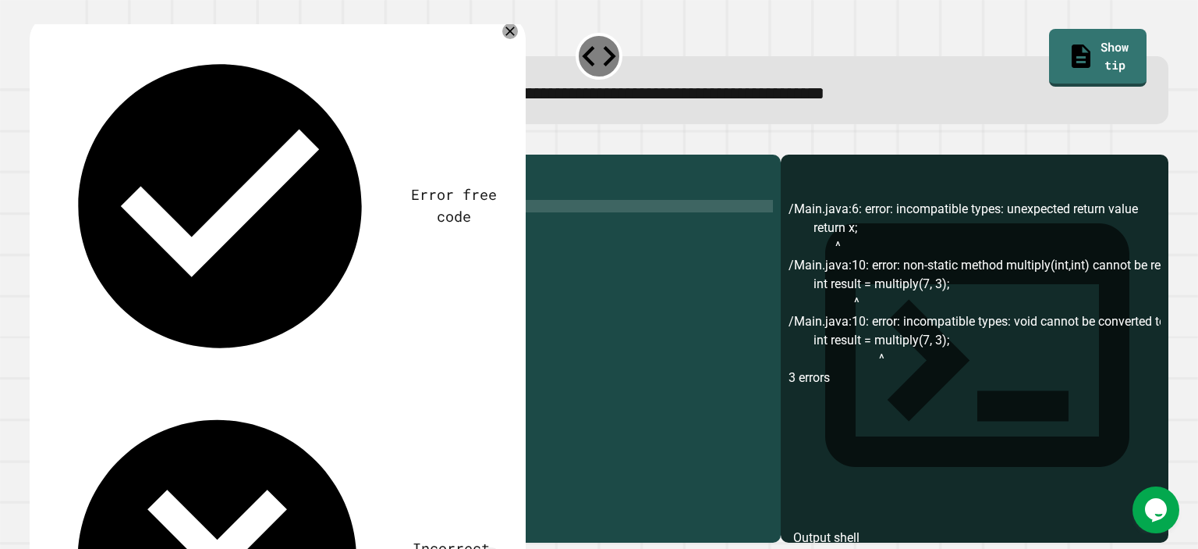
scroll to position [0, 16]
click at [303, 224] on div "public class Main { //Add multiple method here public void multiply ( , int num…" at bounding box center [421, 330] width 705 height 337
drag, startPoint x: 176, startPoint y: 237, endPoint x: 237, endPoint y: 239, distance: 61.7
click at [237, 239] on div "public class Main { //Add multiple method here public void multiply ( ) { int x…" at bounding box center [421, 330] width 705 height 337
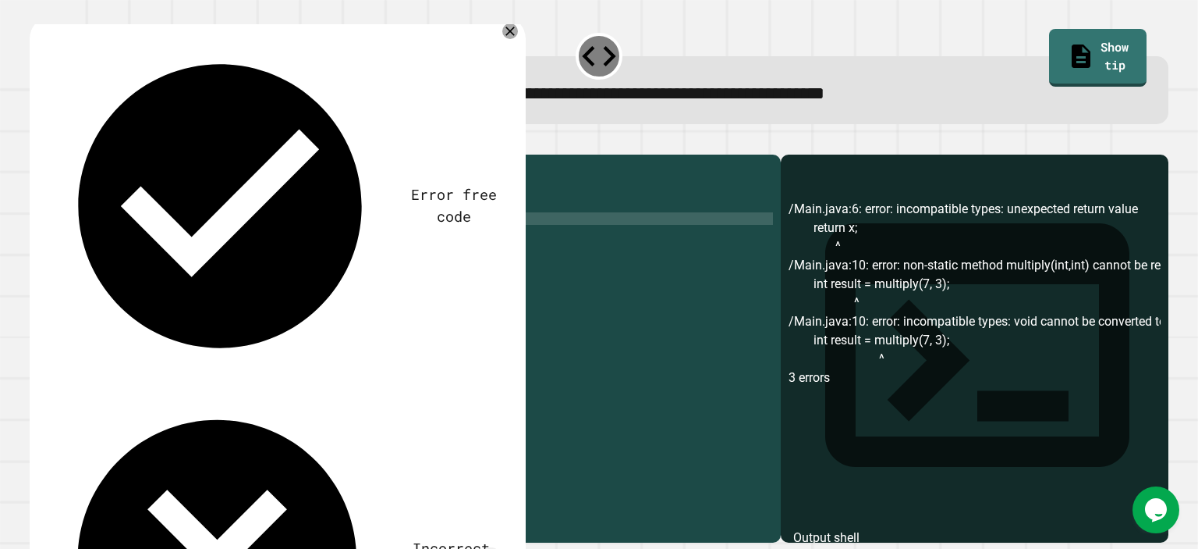
scroll to position [0, 8]
click at [37, 142] on icon "button" at bounding box center [37, 142] width 0 height 0
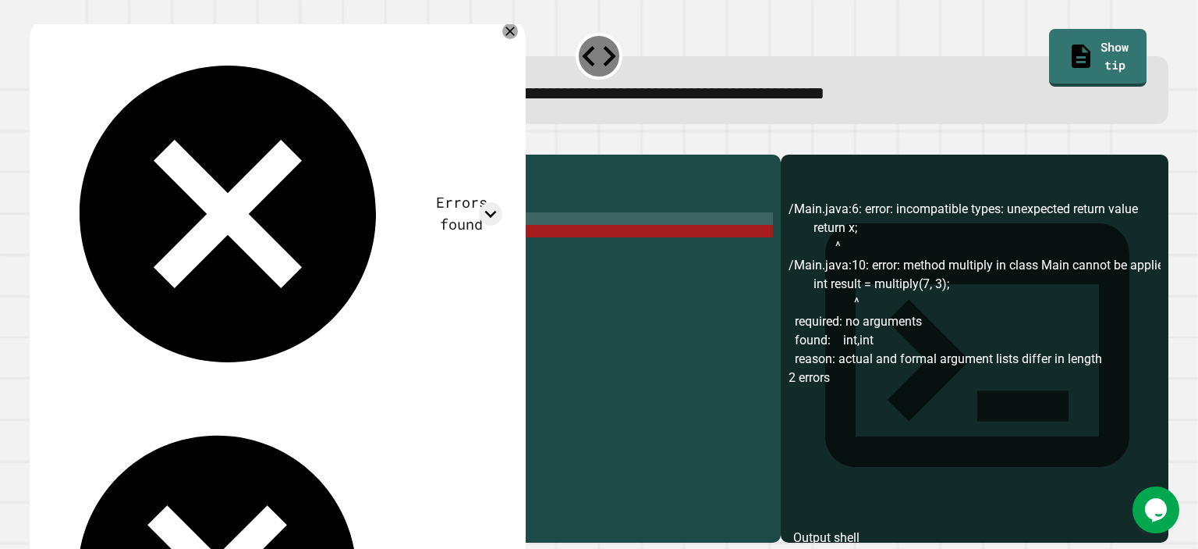
click at [202, 255] on div "public class Main { //Add multiple method here public void multiply ( ) { int x…" at bounding box center [421, 330] width 705 height 337
click at [147, 255] on div "public class Main { //Add multiple method here public void multiply ( ) { int x…" at bounding box center [421, 330] width 705 height 337
click at [169, 255] on div "public class Main { //Add multiple method here public void multiply ( ) { int x…" at bounding box center [421, 330] width 705 height 337
click at [193, 247] on div "public class Main { //Add multiple method here public void multiply ( ) { int x…" at bounding box center [421, 330] width 705 height 337
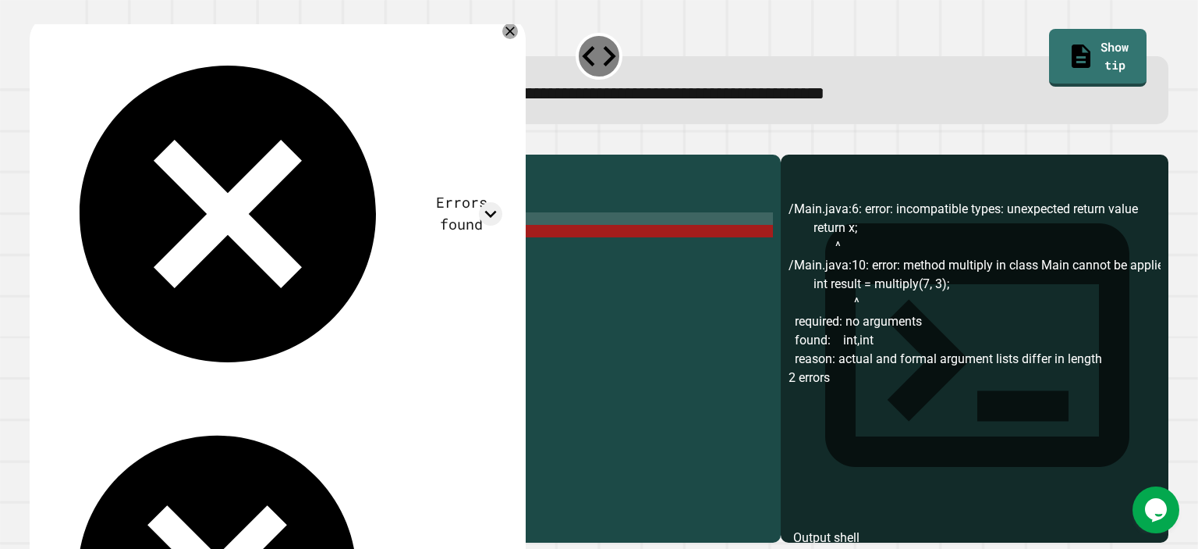
click at [201, 253] on div "public class Main { //Add multiple method here public void multiply ( ) { int x…" at bounding box center [421, 330] width 705 height 337
click at [172, 255] on div "public class Main { //Add multiple method here public void multiply ( ) { int x…" at bounding box center [421, 330] width 705 height 337
click at [234, 224] on div "public class Main { //Add multiple method here public void multiply ( ) { int x…" at bounding box center [421, 330] width 705 height 337
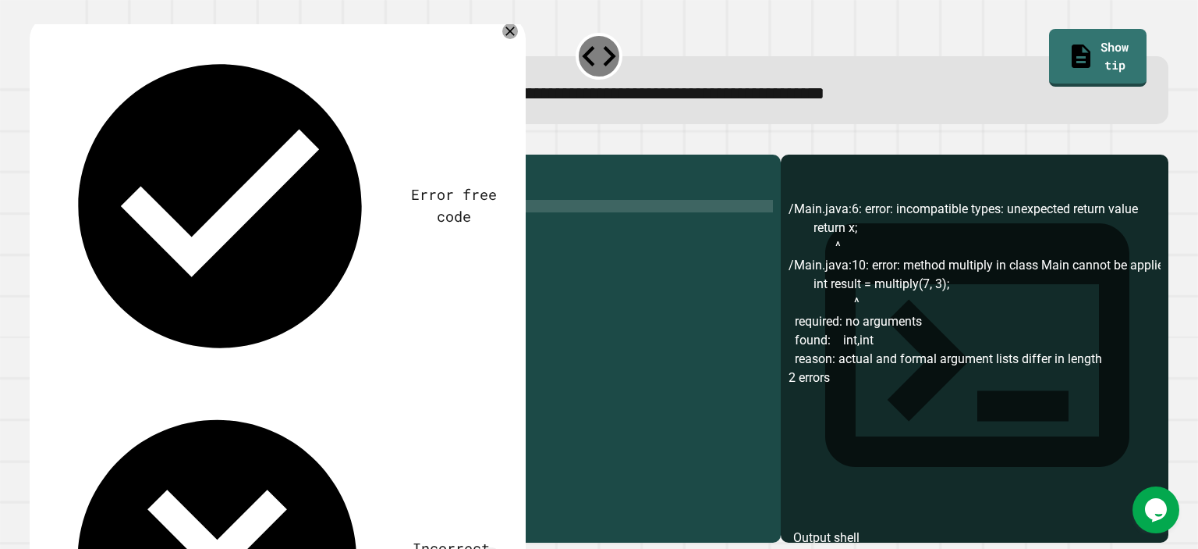
scroll to position [0, 17]
click at [185, 239] on div "public class Main { //Add multiple method here public void multiply ( int num ,…" at bounding box center [421, 330] width 705 height 337
click at [210, 239] on div "public class Main { //Add multiple method here public void multiply ( int num ,…" at bounding box center [421, 330] width 705 height 337
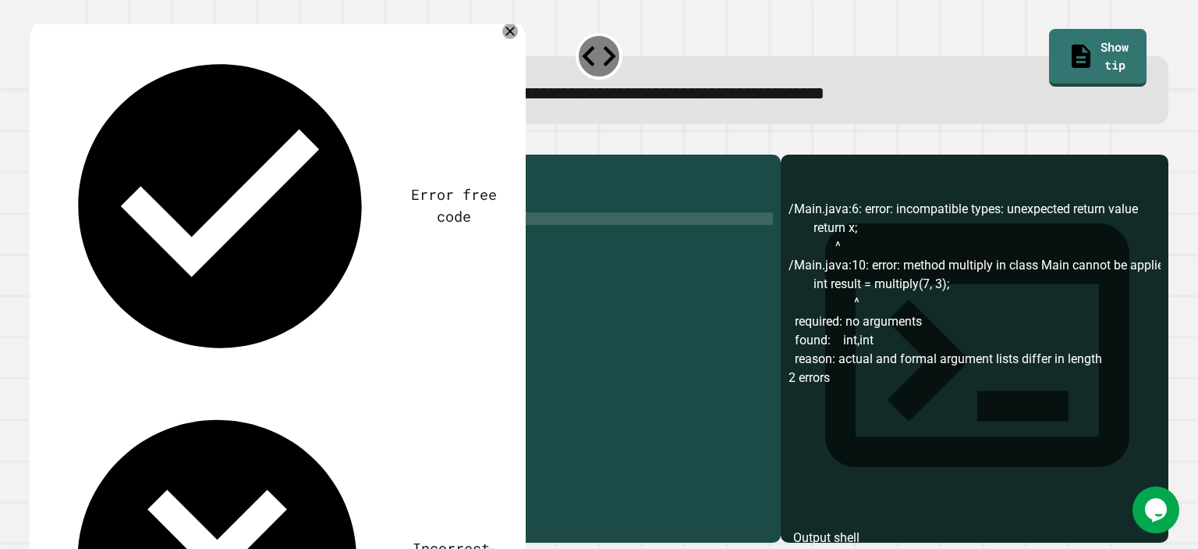
type textarea "**********"
click at [37, 142] on icon "button" at bounding box center [37, 142] width 0 height 0
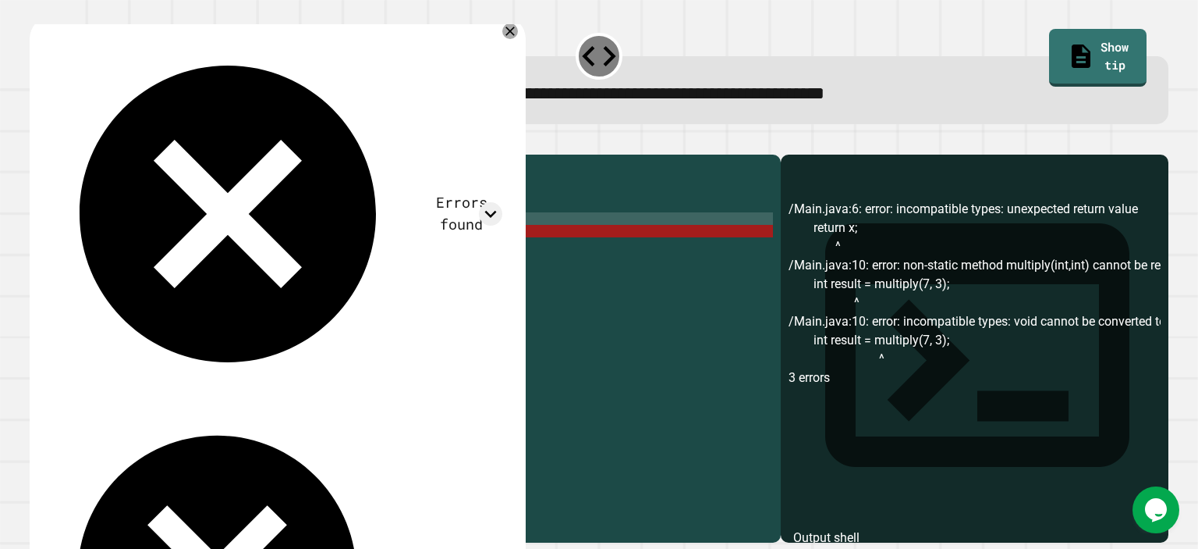
click at [177, 251] on div "public class Main { //Add multiple method here public void multiply ( int num ,…" at bounding box center [421, 330] width 705 height 337
click at [158, 236] on div "public class Main { //Add multiple method here public void multiply ( int num ,…" at bounding box center [421, 330] width 705 height 337
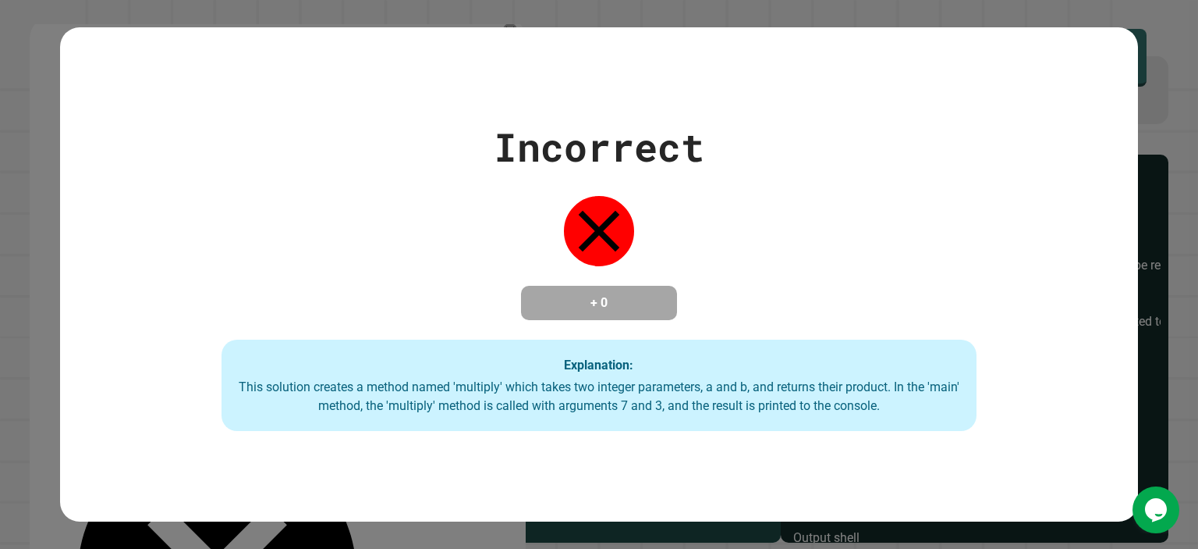
click at [17, 130] on div "Incorrect + 0 Explanation: This solution creates a method named 'multiply' whic…" at bounding box center [599, 274] width 1198 height 549
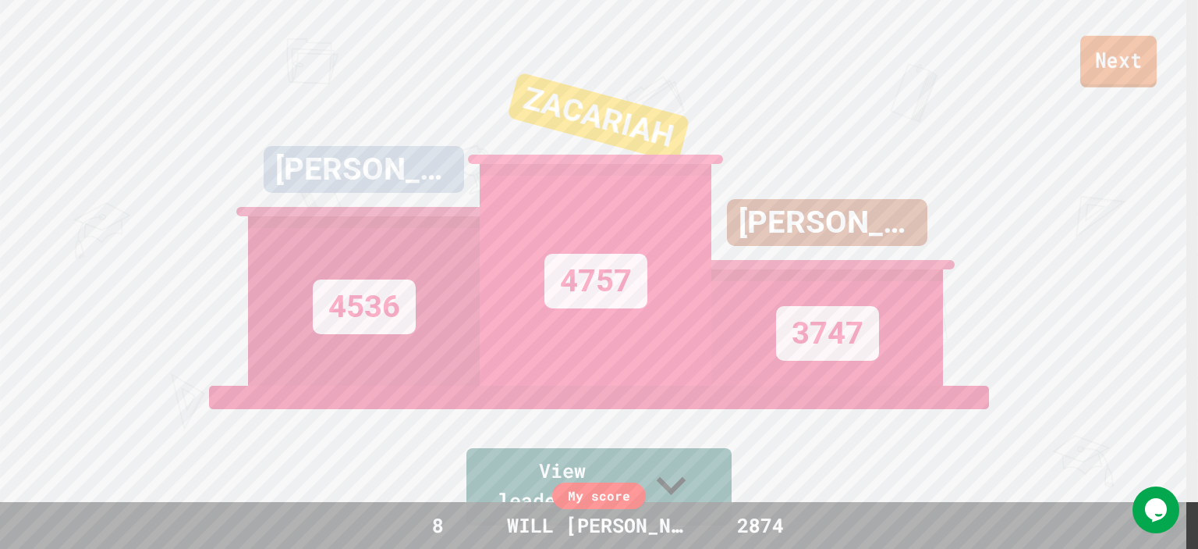
click at [1113, 76] on link "Next" at bounding box center [1119, 61] width 76 height 51
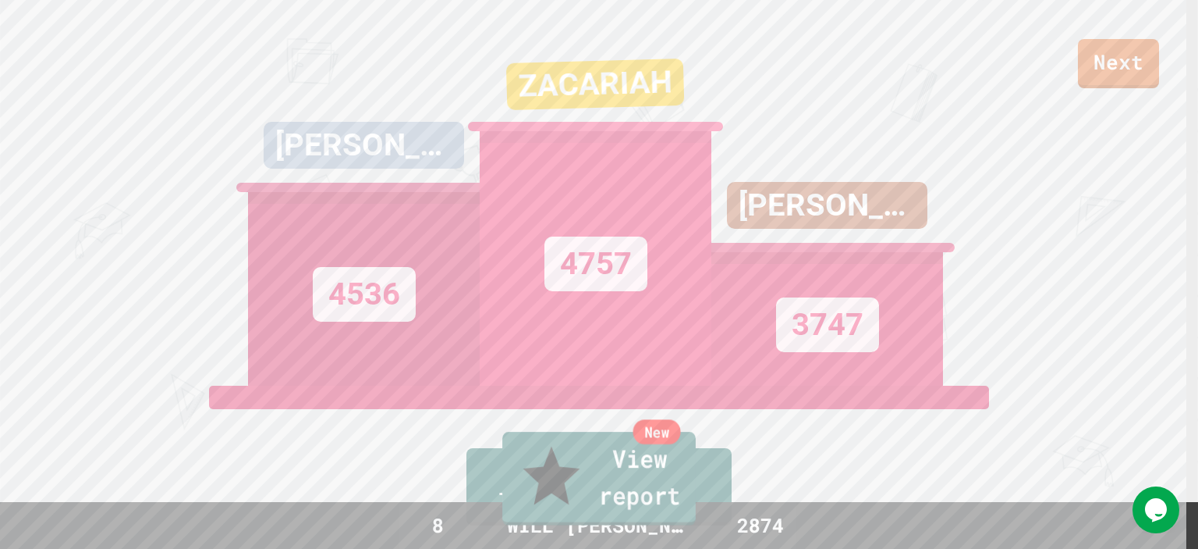
drag, startPoint x: 666, startPoint y: 480, endPoint x: 665, endPoint y: 465, distance: 14.9
click at [665, 444] on div "New" at bounding box center [658, 431] width 48 height 25
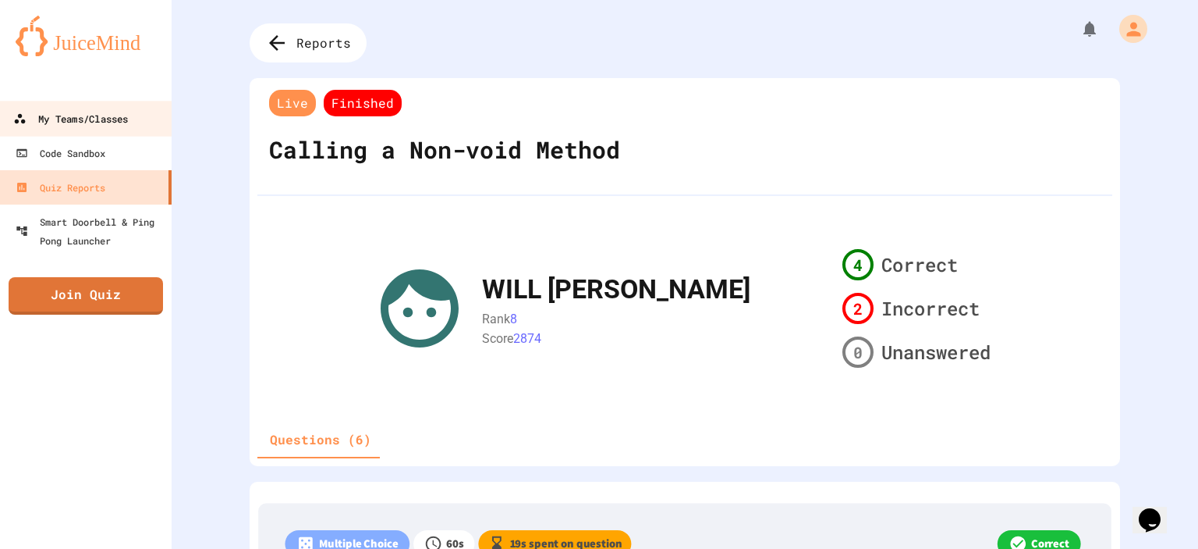
click at [106, 119] on div "My Teams/Classes" at bounding box center [70, 119] width 115 height 20
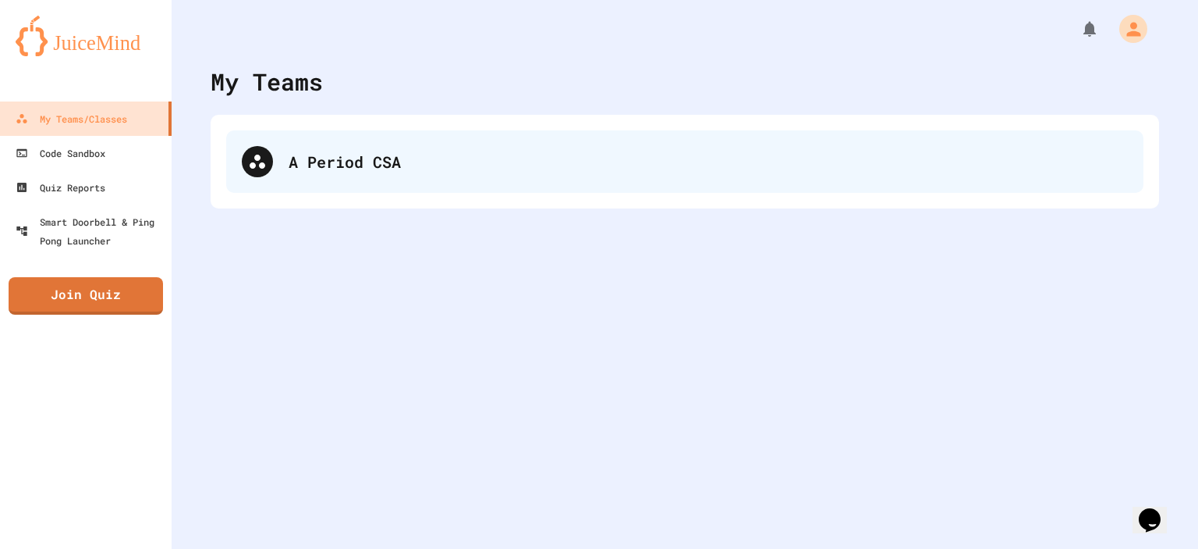
click at [353, 181] on div "A Period CSA" at bounding box center [685, 161] width 918 height 62
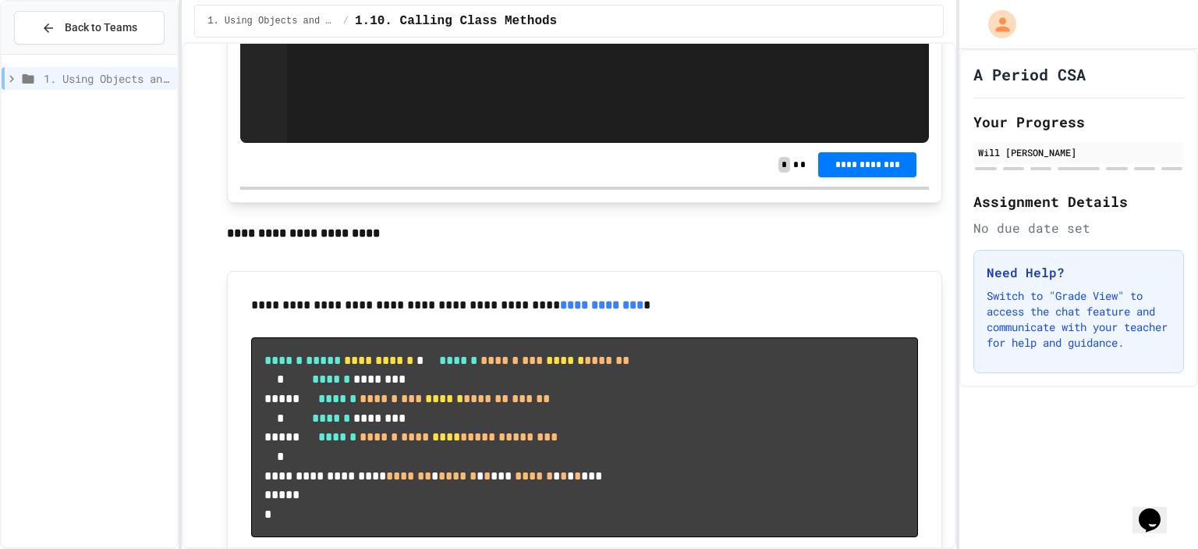
scroll to position [2692, 0]
